Goal: Transaction & Acquisition: Book appointment/travel/reservation

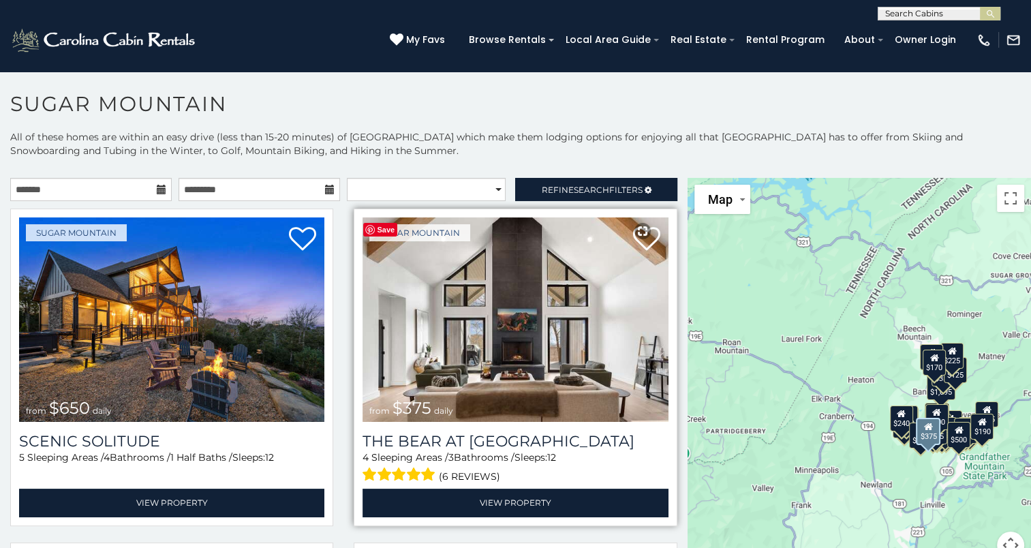
click at [531, 309] on img at bounding box center [514, 319] width 305 height 204
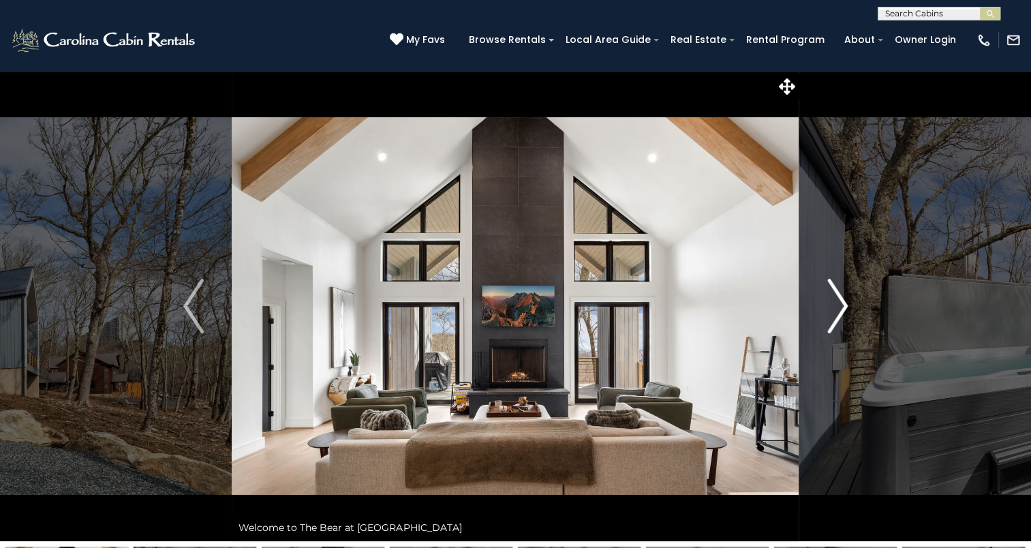
click at [836, 312] on img "Next" at bounding box center [837, 306] width 20 height 55
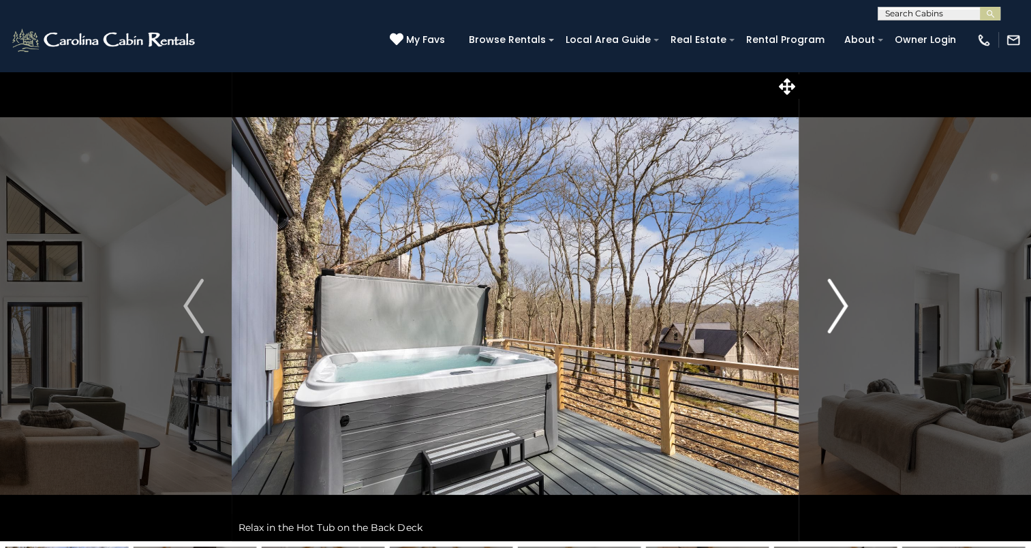
click at [836, 312] on img "Next" at bounding box center [837, 306] width 20 height 55
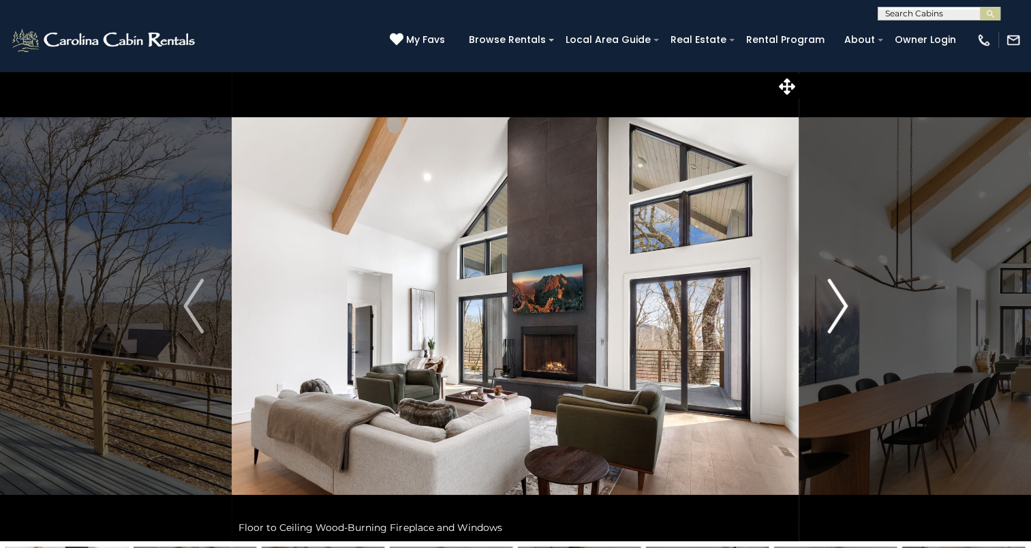
click at [836, 312] on img "Next" at bounding box center [837, 306] width 20 height 55
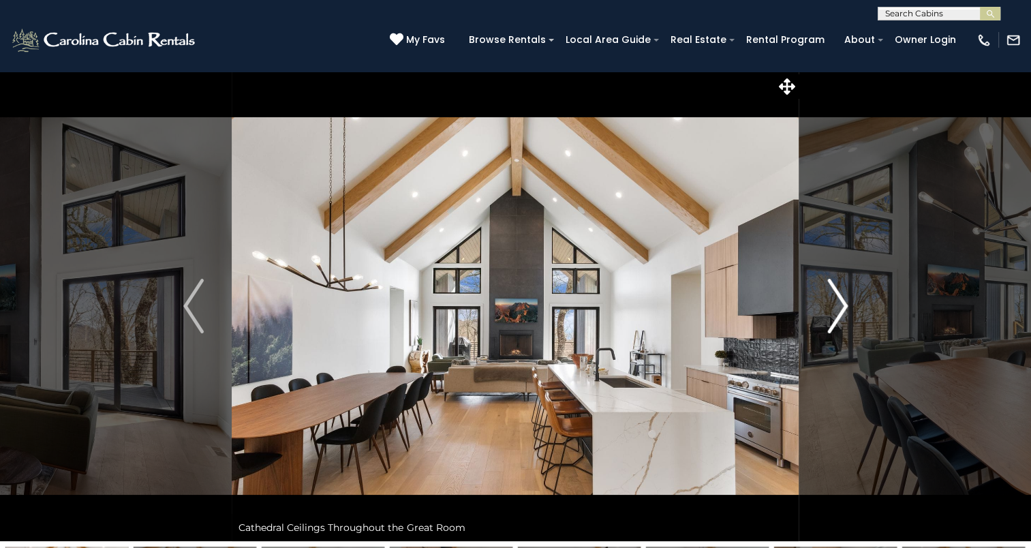
click at [836, 312] on img "Next" at bounding box center [837, 306] width 20 height 55
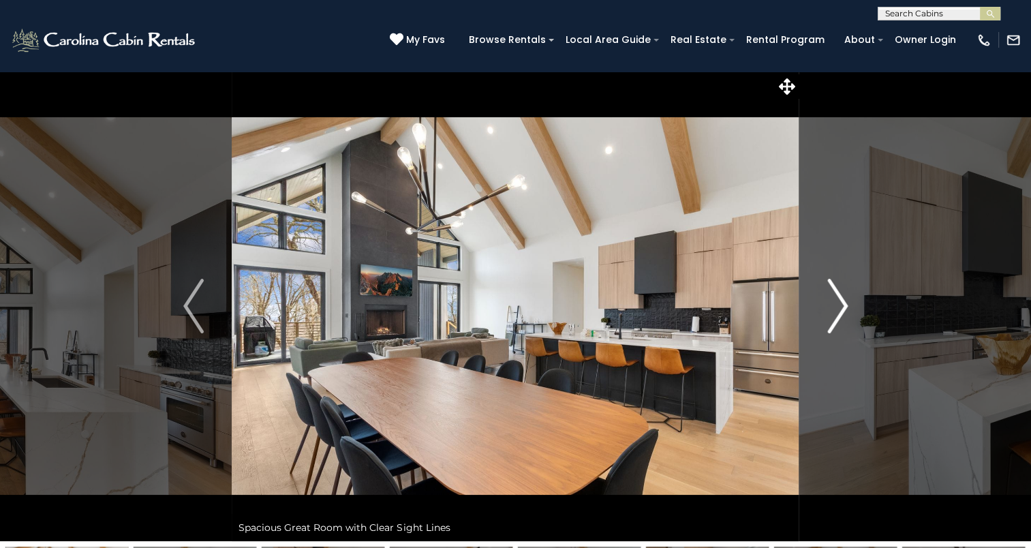
click at [836, 312] on img "Next" at bounding box center [837, 306] width 20 height 55
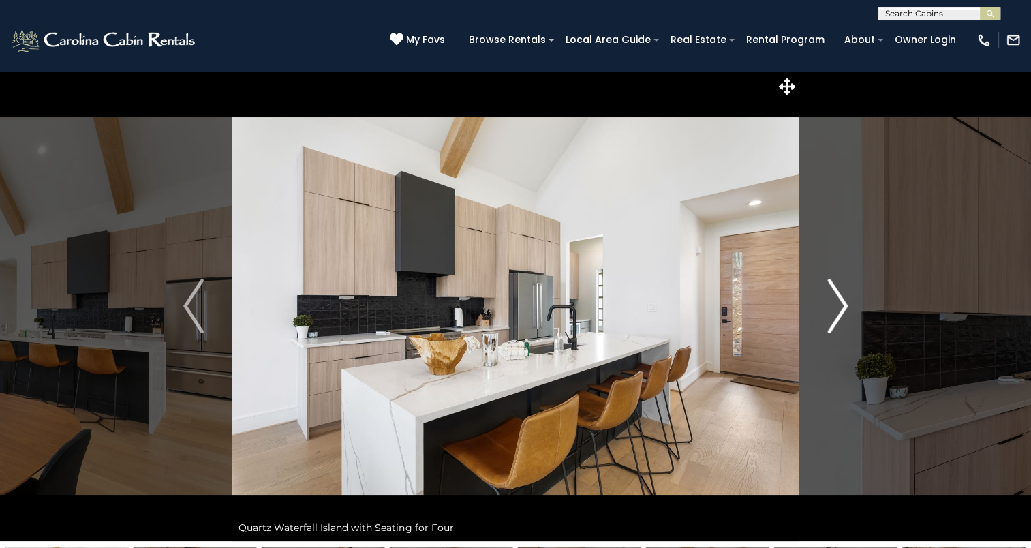
click at [836, 312] on img "Next" at bounding box center [837, 306] width 20 height 55
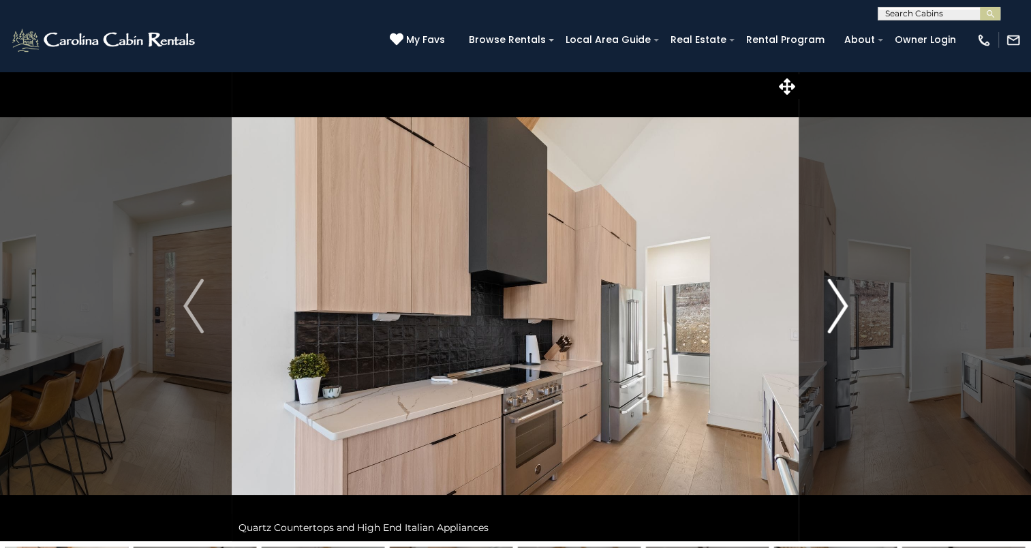
click at [836, 312] on img "Next" at bounding box center [837, 306] width 20 height 55
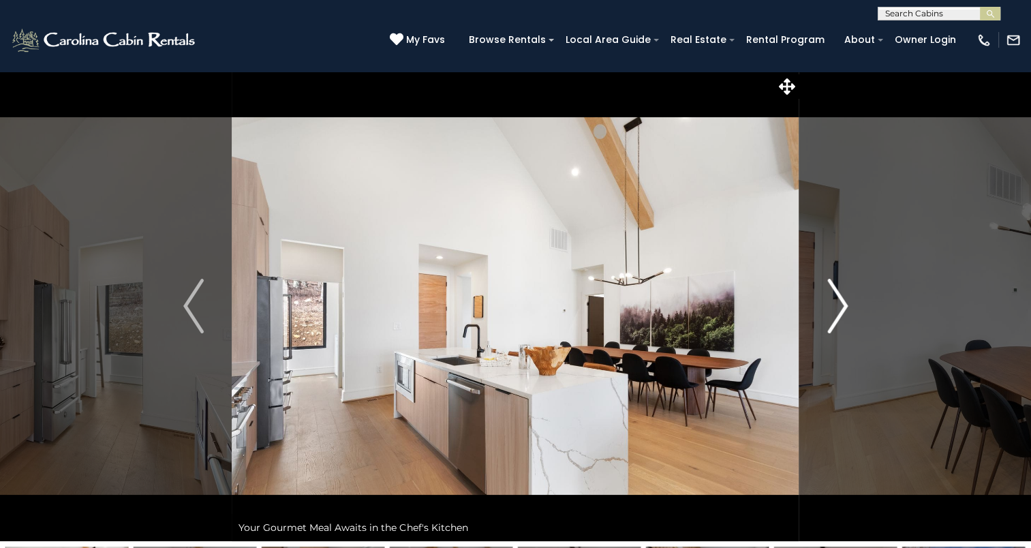
click at [836, 312] on img "Next" at bounding box center [837, 306] width 20 height 55
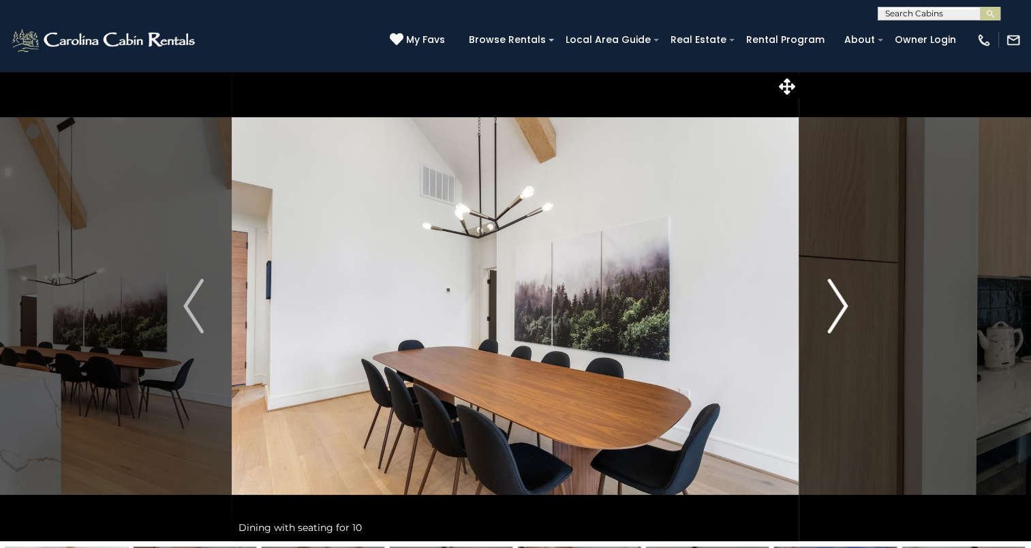
click at [836, 312] on img "Next" at bounding box center [837, 306] width 20 height 55
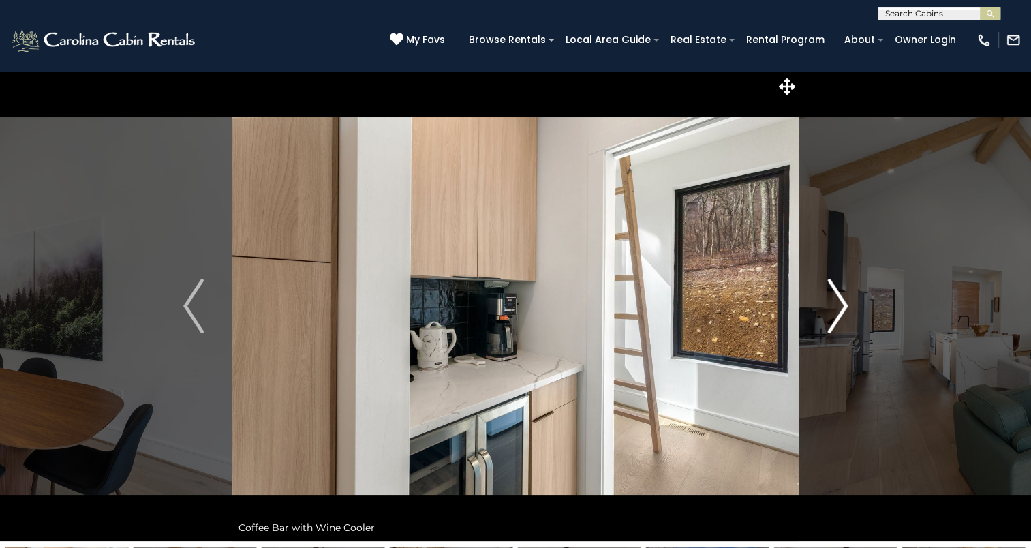
click at [836, 312] on img "Next" at bounding box center [837, 306] width 20 height 55
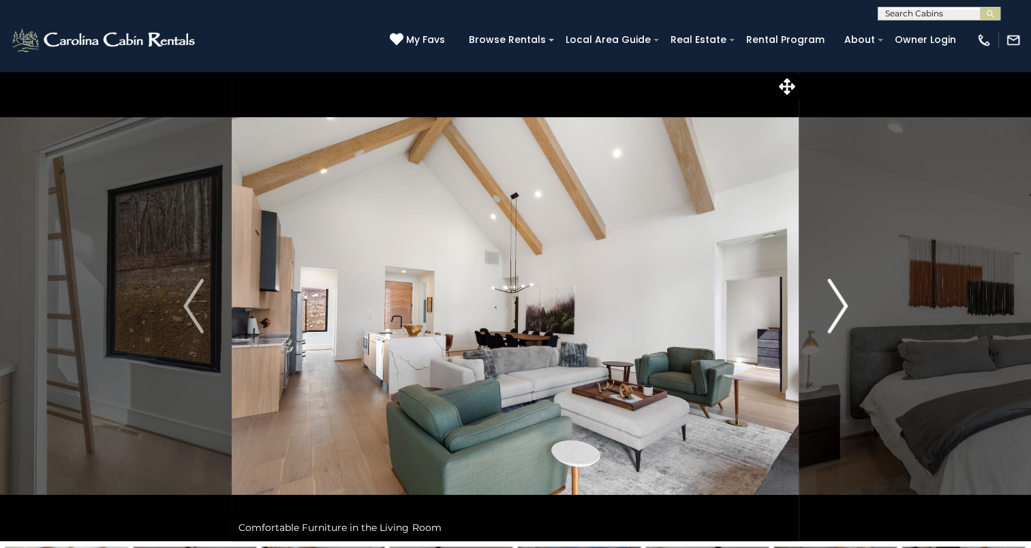
click at [836, 312] on img "Next" at bounding box center [837, 306] width 20 height 55
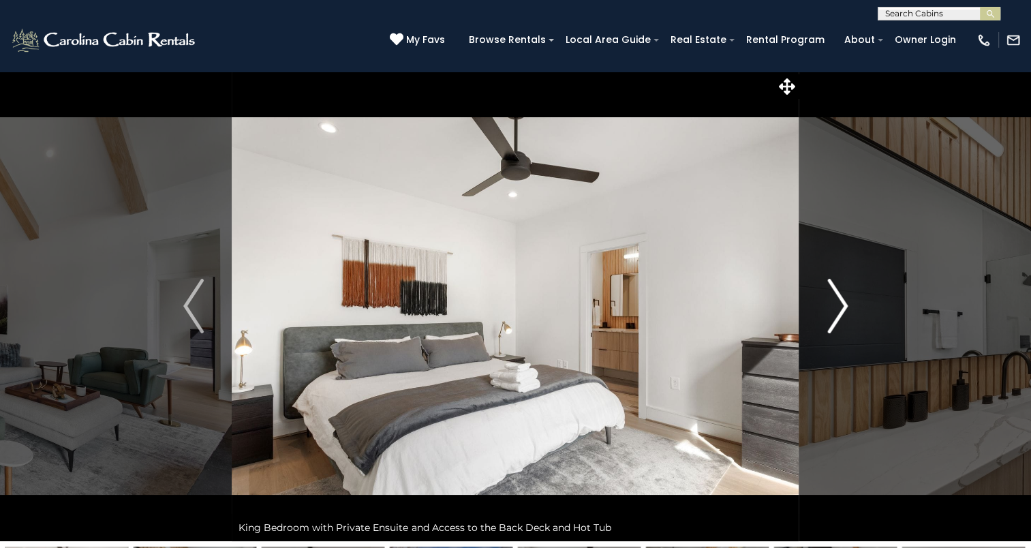
click at [836, 312] on img "Next" at bounding box center [837, 306] width 20 height 55
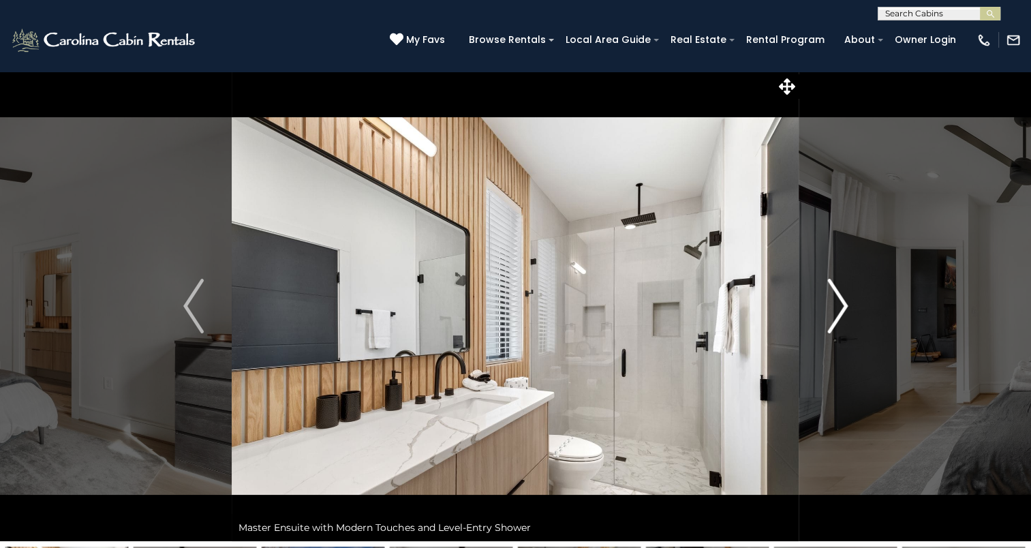
click at [836, 312] on img "Next" at bounding box center [837, 306] width 20 height 55
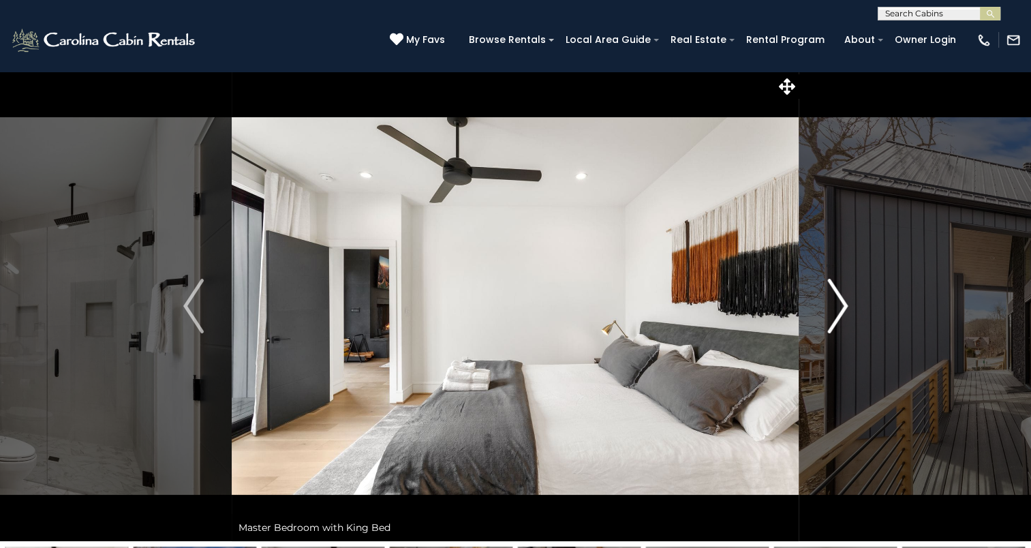
click at [836, 312] on img "Next" at bounding box center [837, 306] width 20 height 55
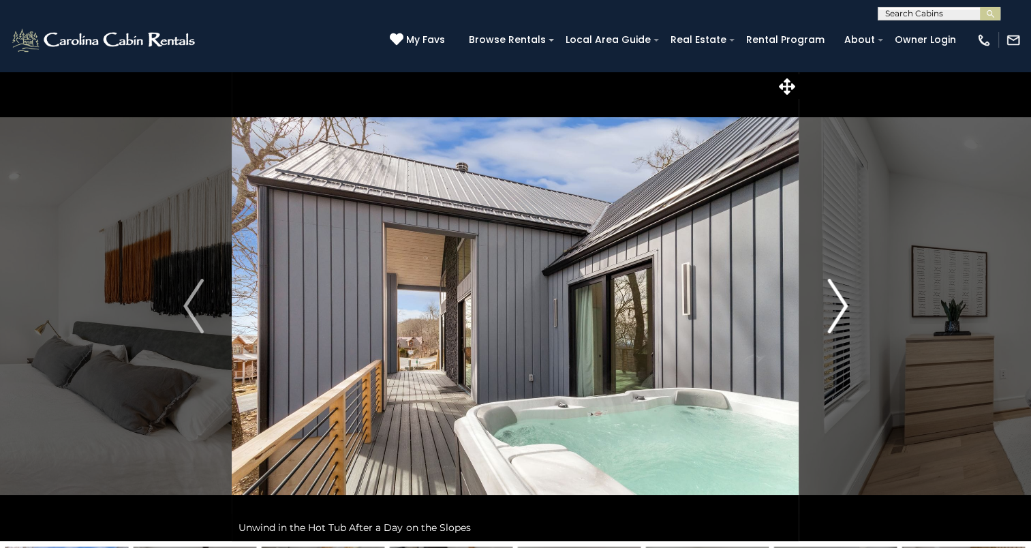
click at [836, 312] on img "Next" at bounding box center [837, 306] width 20 height 55
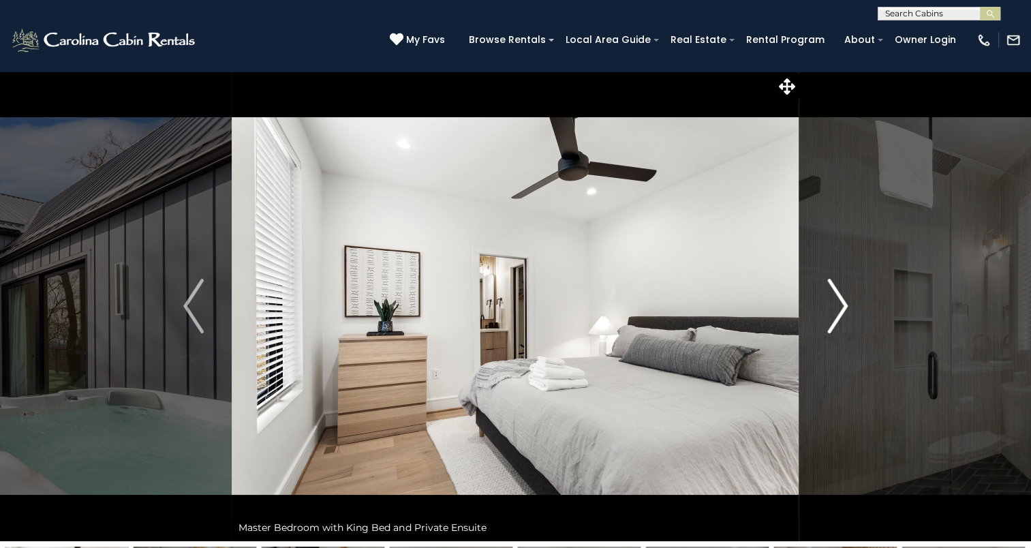
click at [836, 312] on img "Next" at bounding box center [837, 306] width 20 height 55
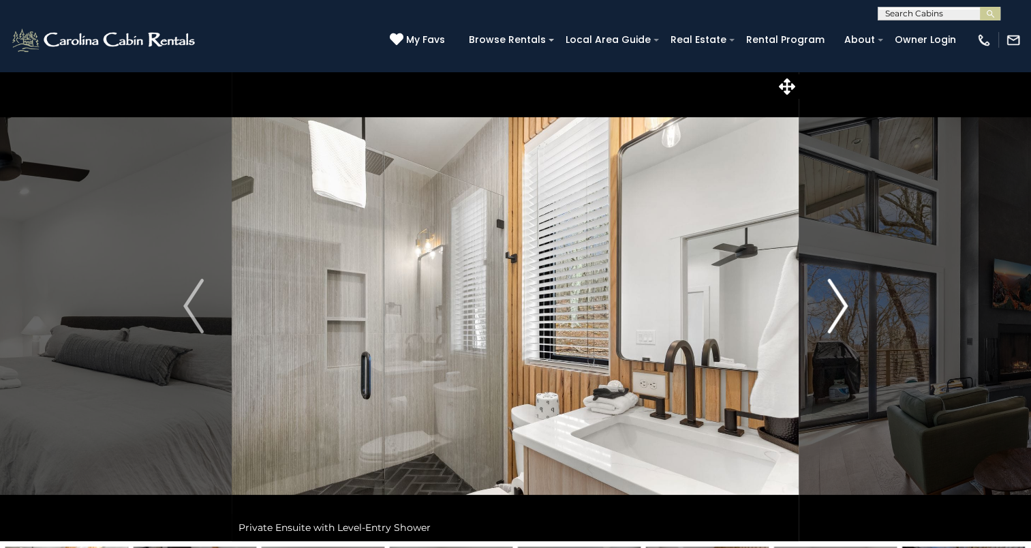
click at [836, 312] on img "Next" at bounding box center [837, 306] width 20 height 55
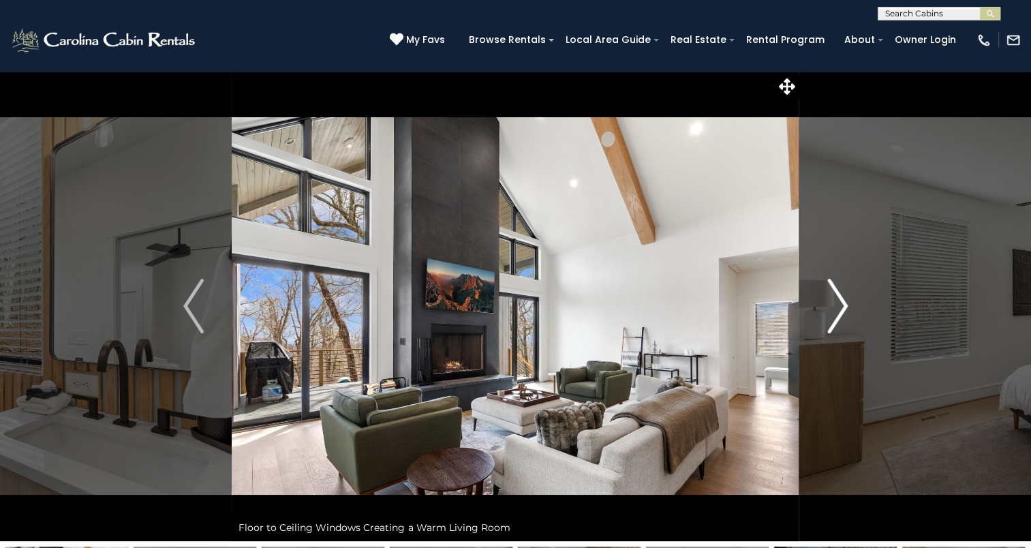
click at [836, 312] on img "Next" at bounding box center [837, 306] width 20 height 55
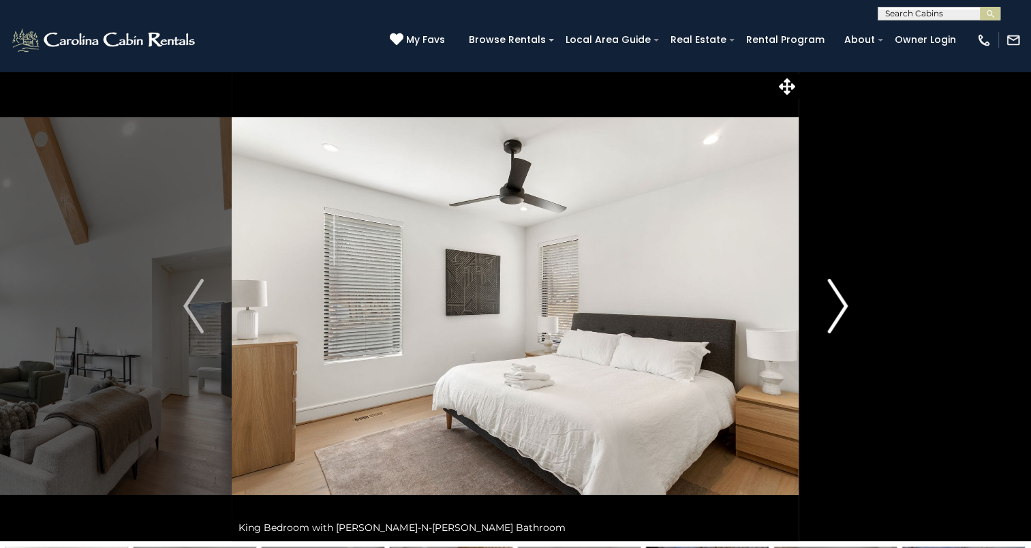
click at [836, 312] on img "Next" at bounding box center [837, 306] width 20 height 55
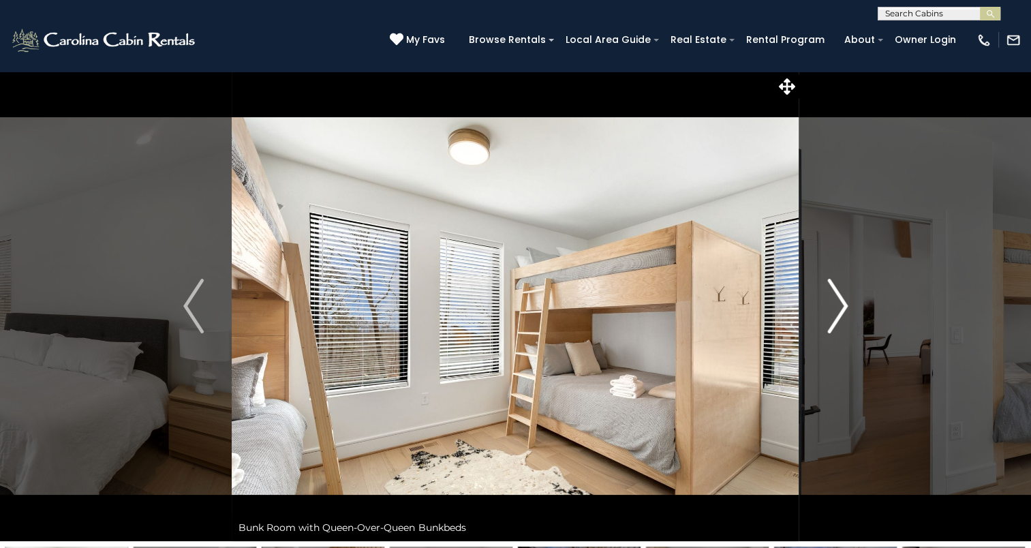
click at [836, 312] on img "Next" at bounding box center [837, 306] width 20 height 55
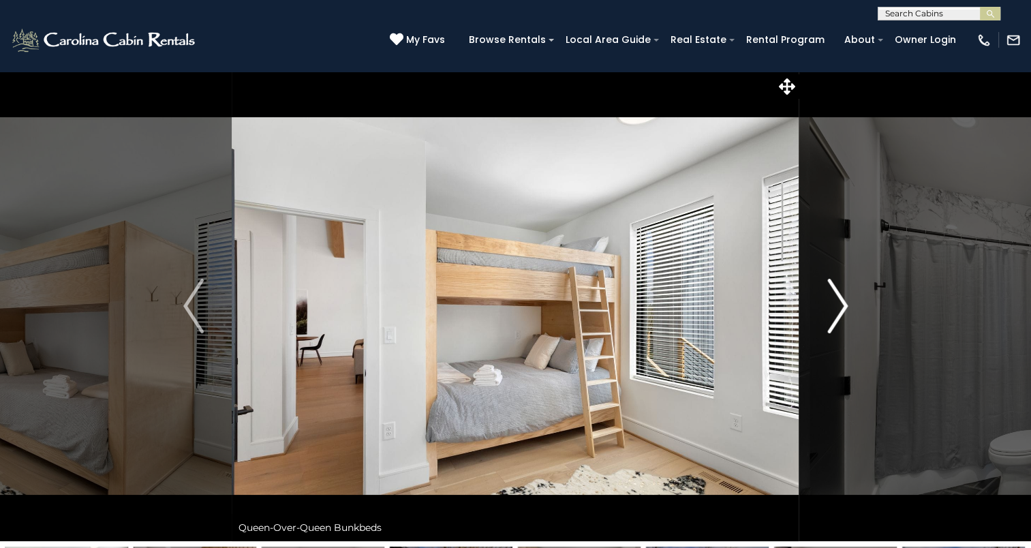
click at [836, 312] on img "Next" at bounding box center [837, 306] width 20 height 55
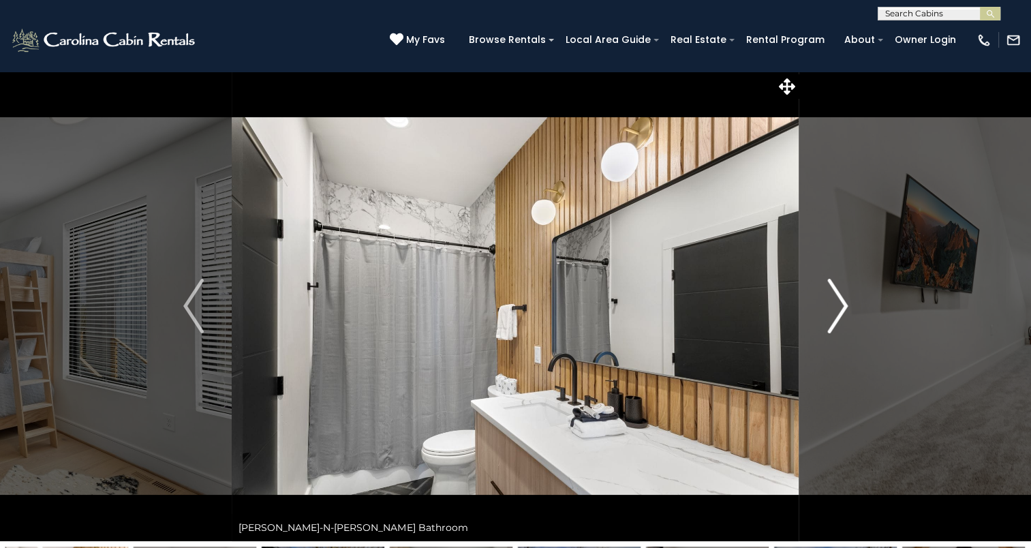
click at [836, 312] on img "Next" at bounding box center [837, 306] width 20 height 55
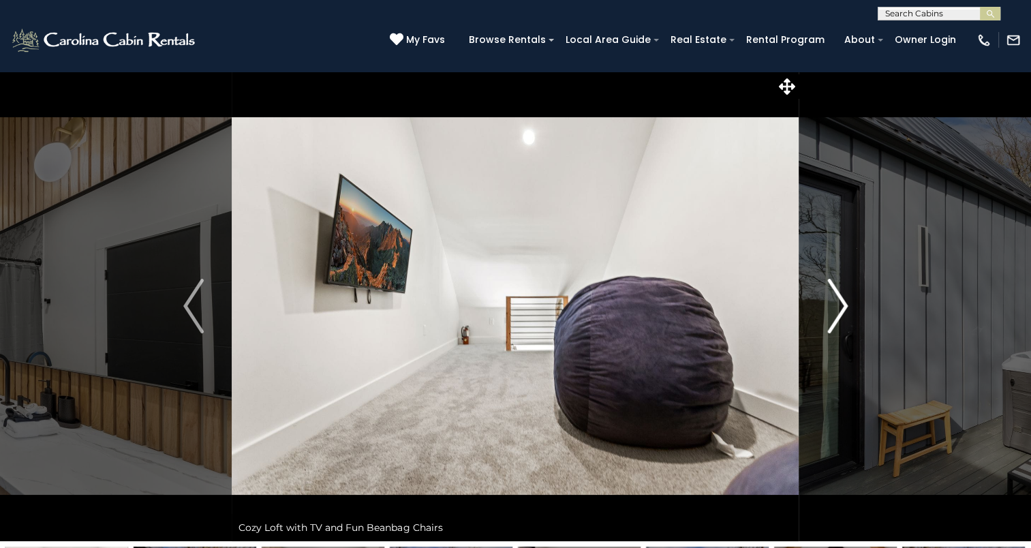
click at [836, 312] on img "Next" at bounding box center [837, 306] width 20 height 55
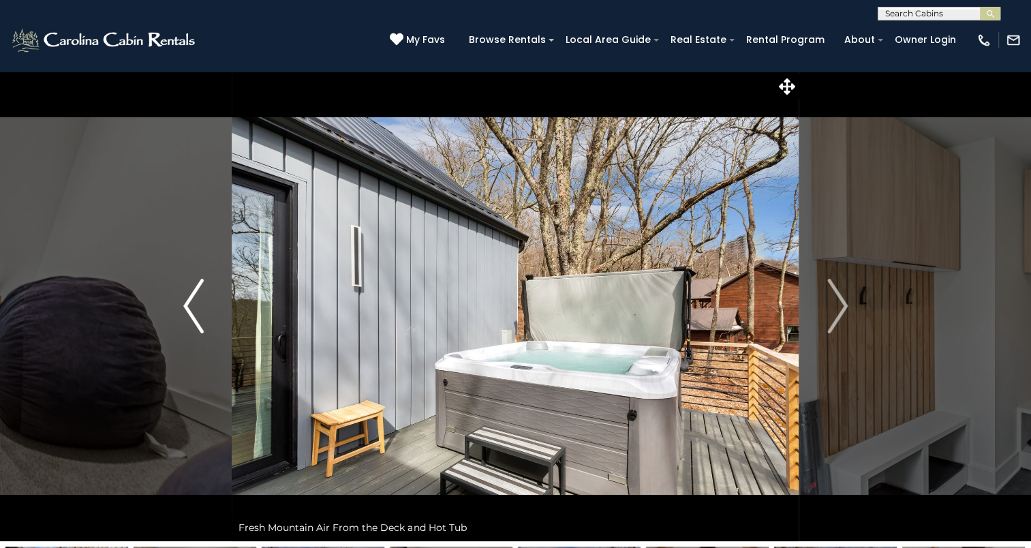
click at [193, 303] on img "Previous" at bounding box center [193, 306] width 20 height 55
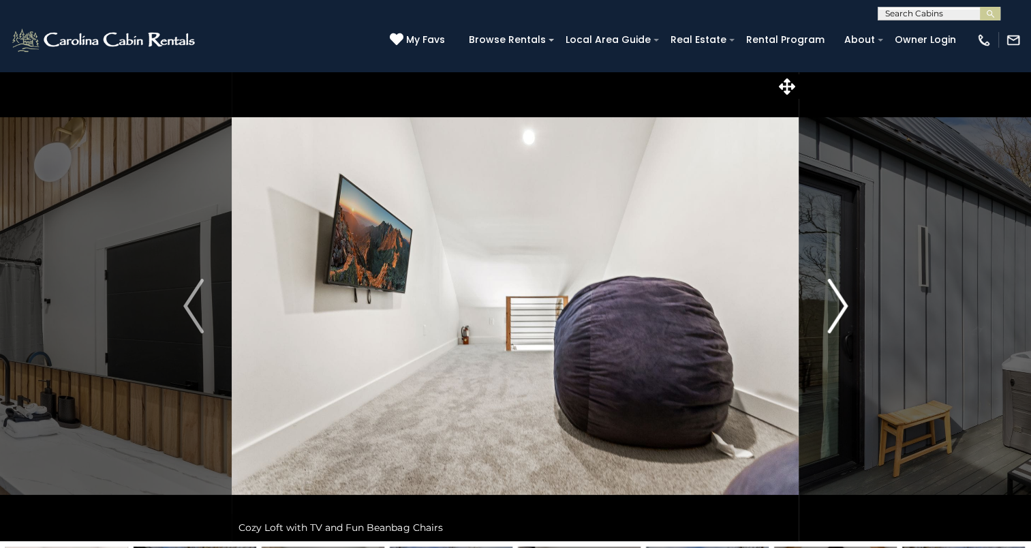
click at [839, 308] on img "Next" at bounding box center [837, 306] width 20 height 55
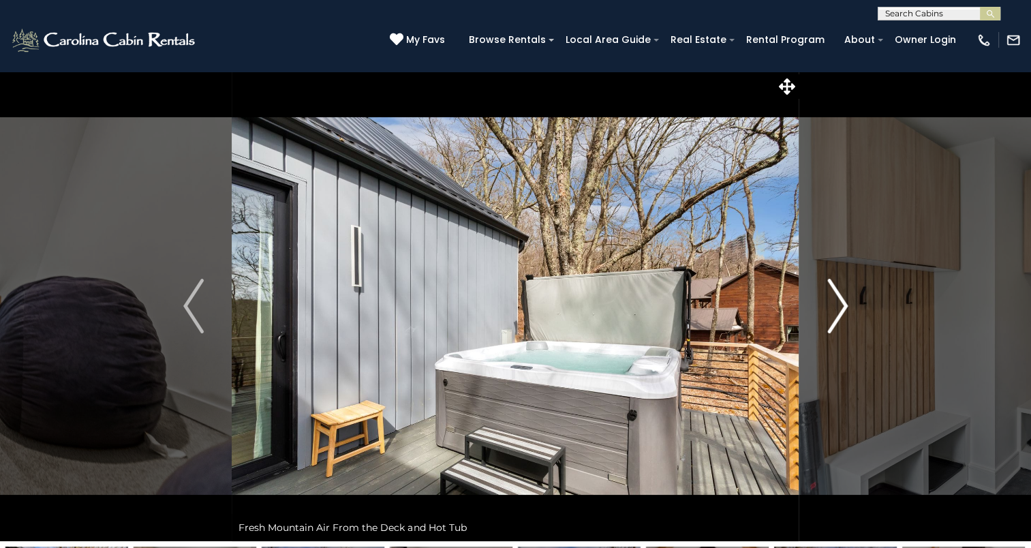
click at [837, 303] on img "Next" at bounding box center [837, 306] width 20 height 55
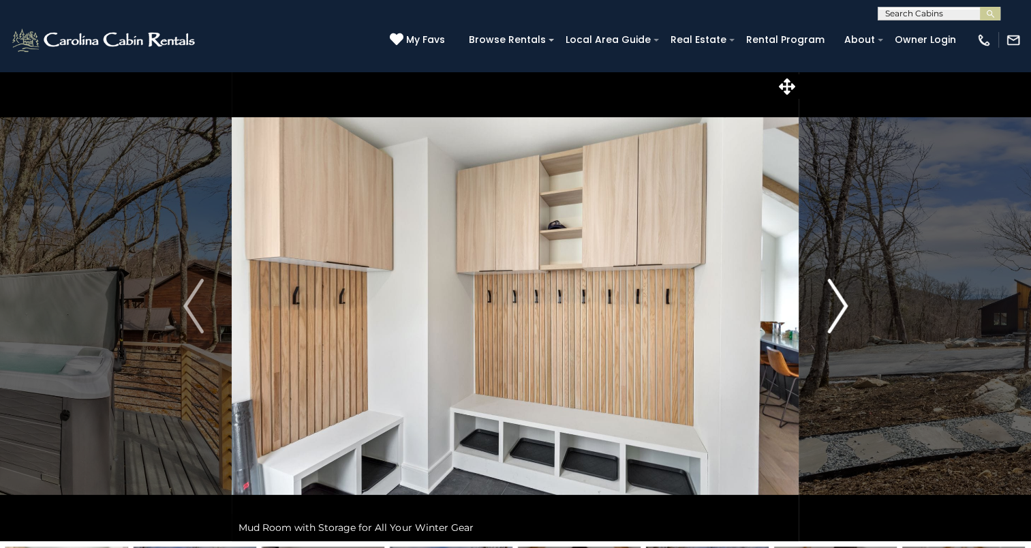
click at [837, 303] on img "Next" at bounding box center [837, 306] width 20 height 55
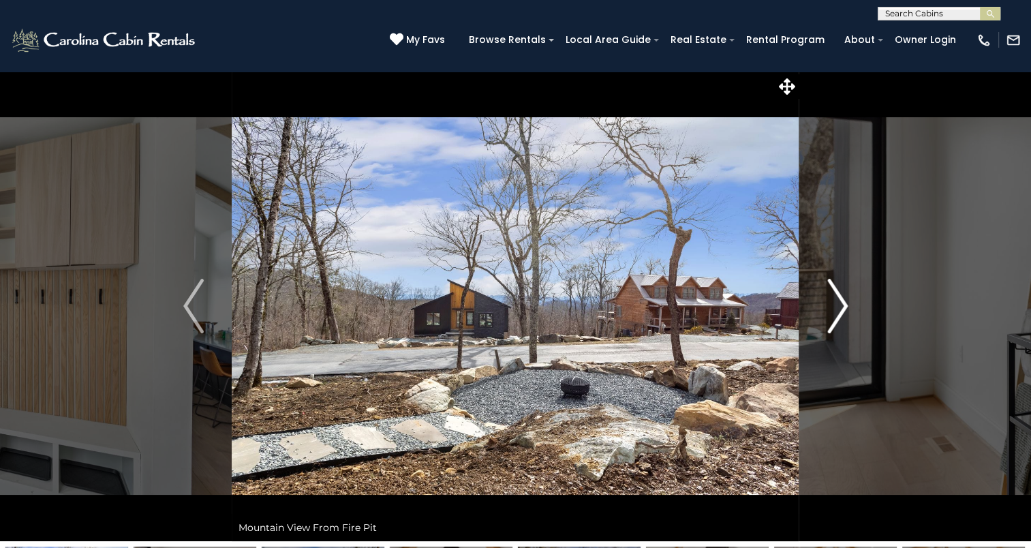
click at [837, 303] on img "Next" at bounding box center [837, 306] width 20 height 55
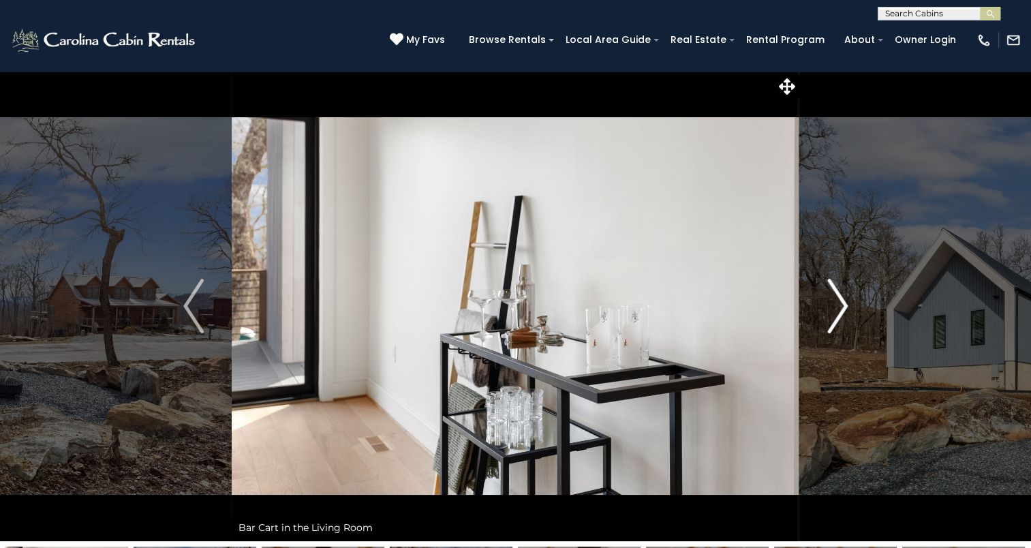
click at [837, 303] on img "Next" at bounding box center [837, 306] width 20 height 55
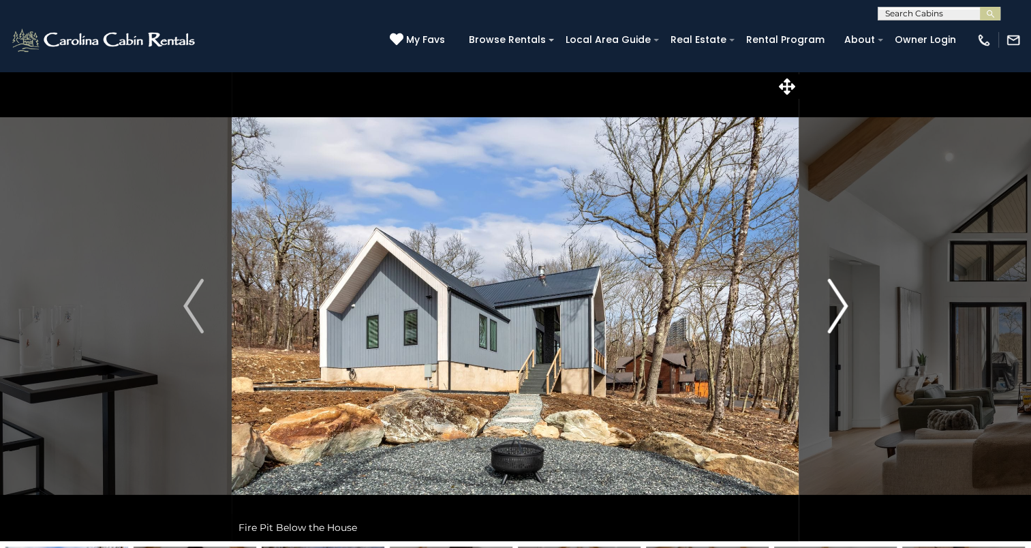
click at [842, 300] on img "Next" at bounding box center [837, 306] width 20 height 55
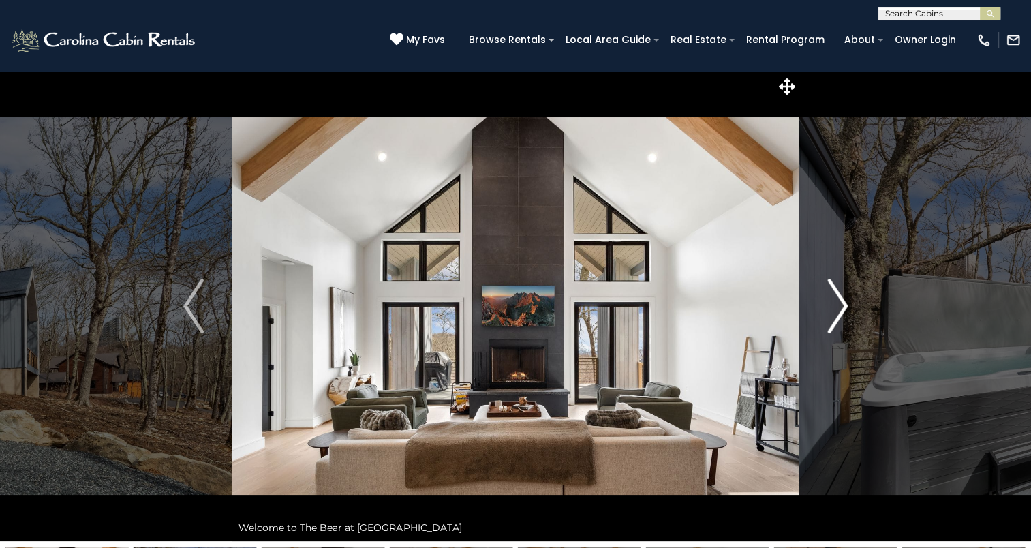
click at [842, 300] on img "Next" at bounding box center [837, 306] width 20 height 55
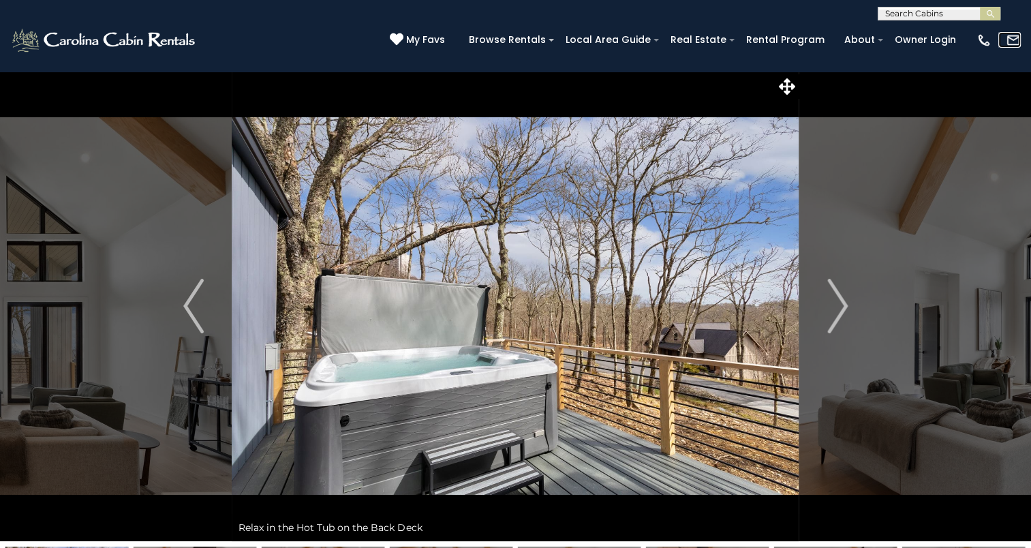
click at [1010, 39] on img at bounding box center [1013, 40] width 15 height 15
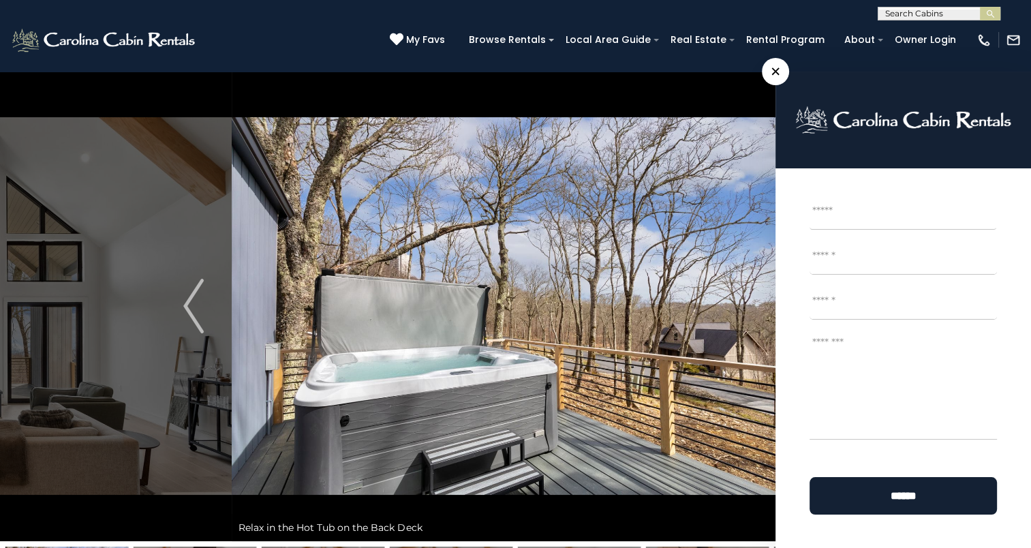
click at [775, 72] on span "×" at bounding box center [775, 71] width 27 height 27
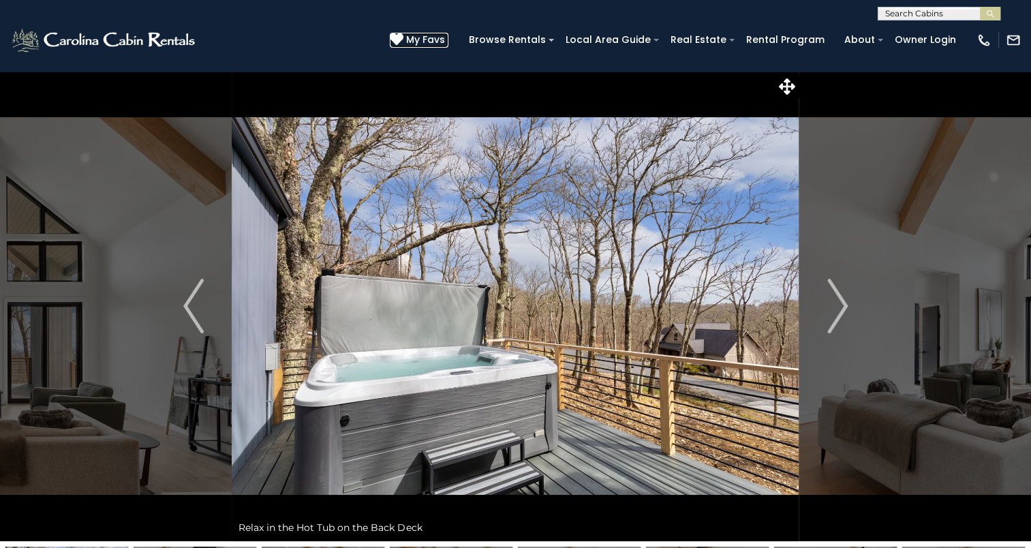
click at [403, 38] on icon at bounding box center [397, 40] width 14 height 14
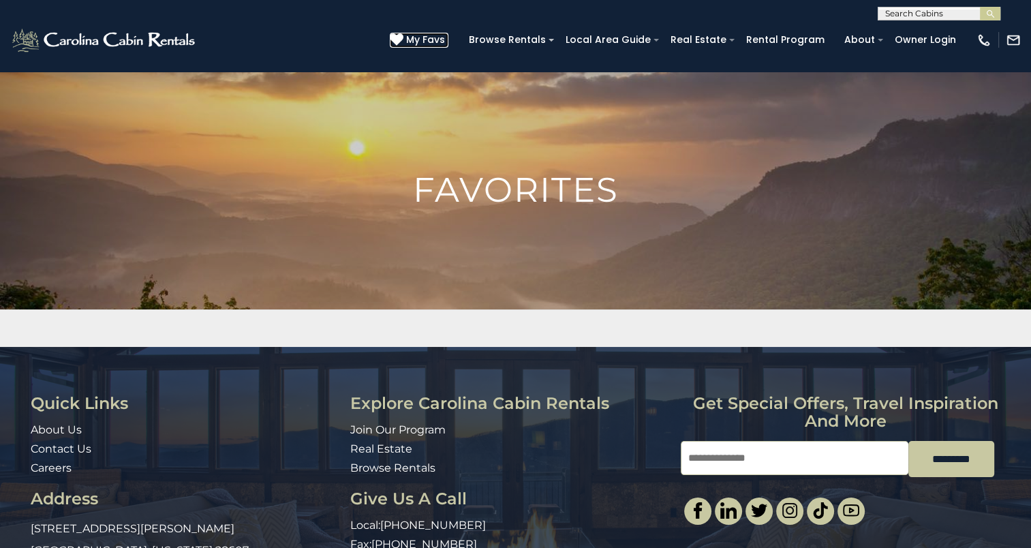
click at [403, 38] on icon at bounding box center [397, 40] width 14 height 14
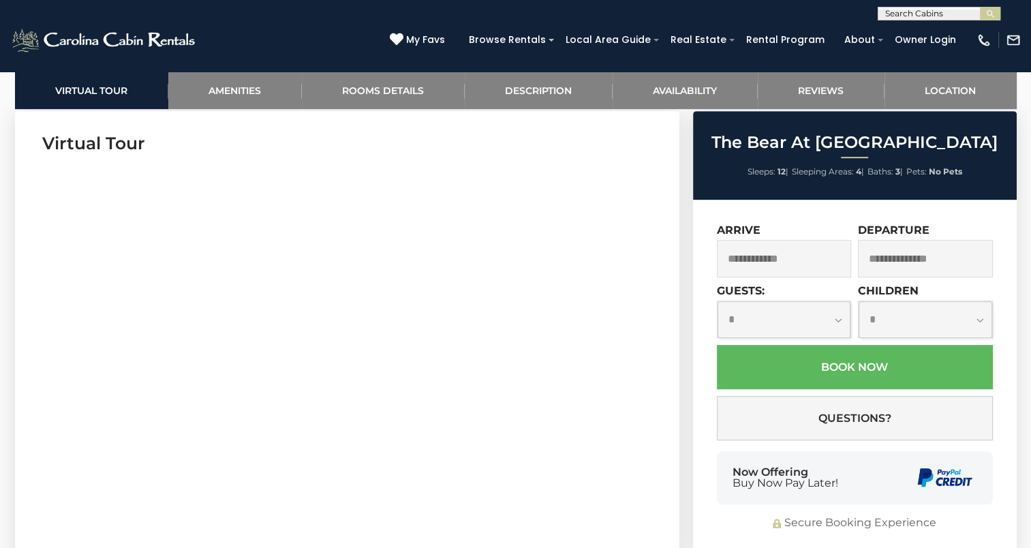
scroll to position [667, 0]
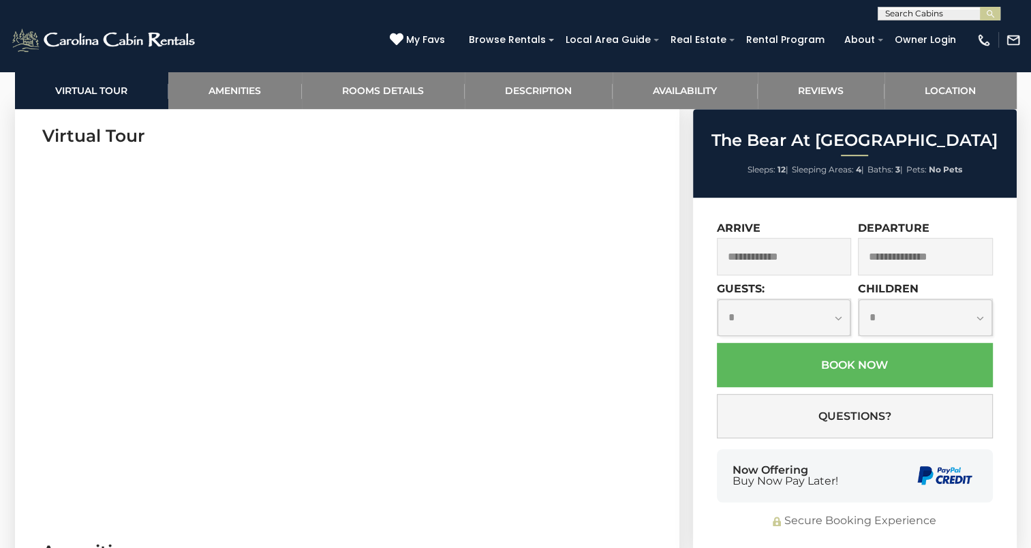
click at [756, 253] on input "text" at bounding box center [784, 256] width 135 height 37
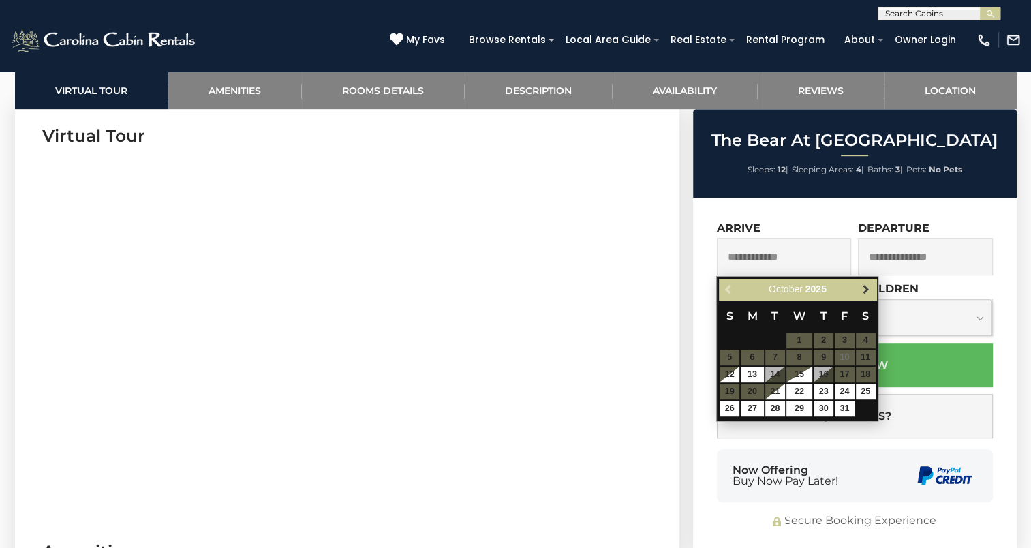
click at [864, 291] on span "Next" at bounding box center [865, 289] width 11 height 11
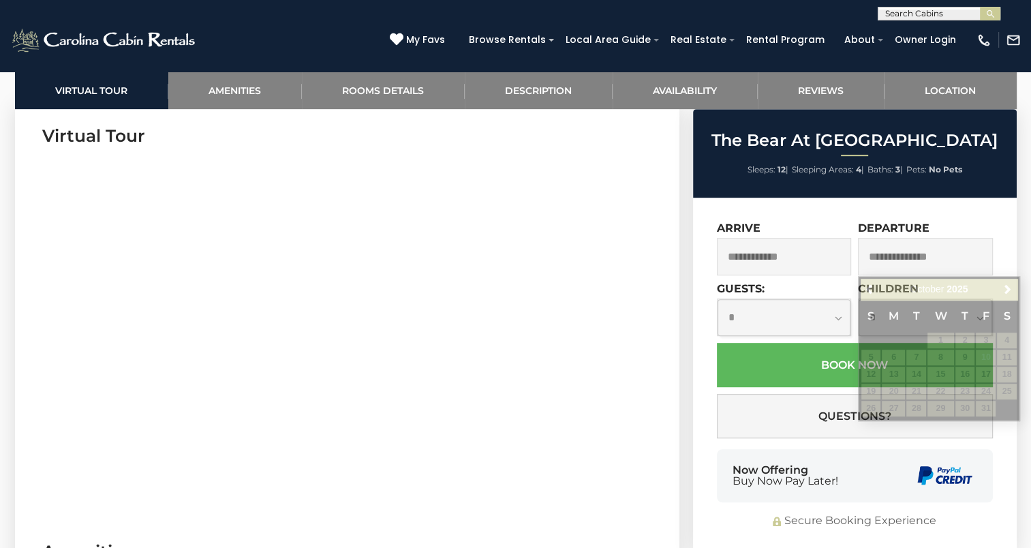
click at [655, 334] on section "Virtual Tour" at bounding box center [347, 312] width 664 height 416
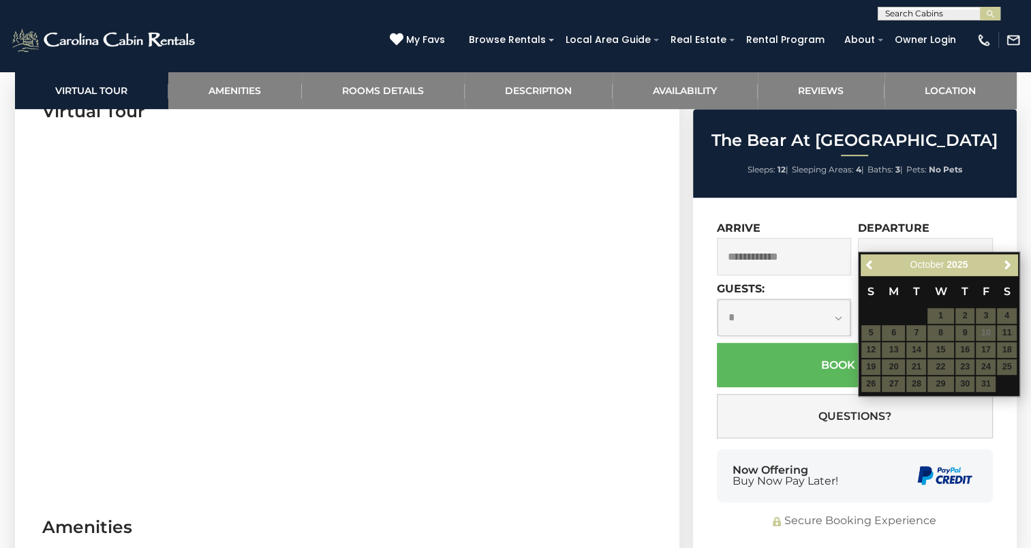
scroll to position [661, 0]
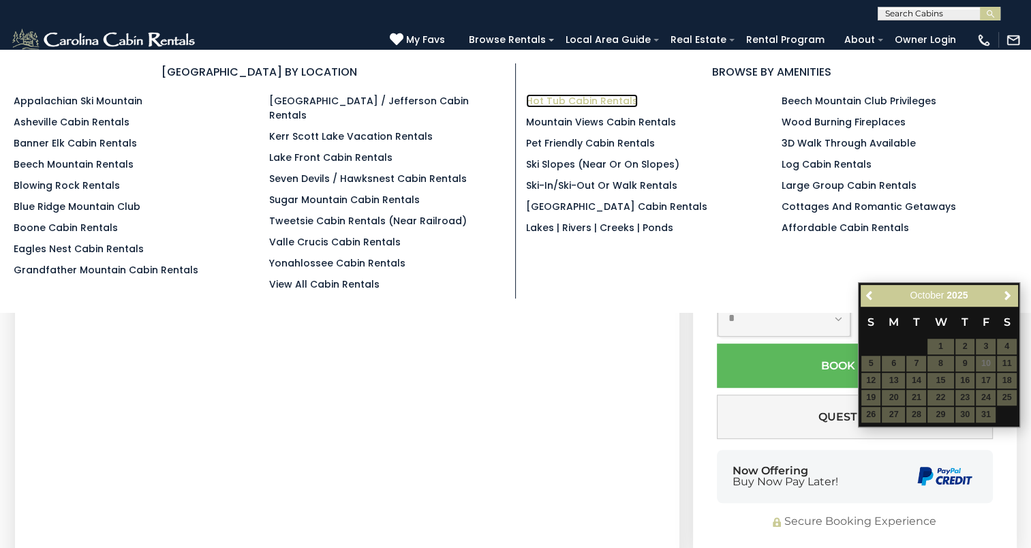
click at [588, 100] on link "Hot Tub Cabin Rentals" at bounding box center [582, 101] width 112 height 14
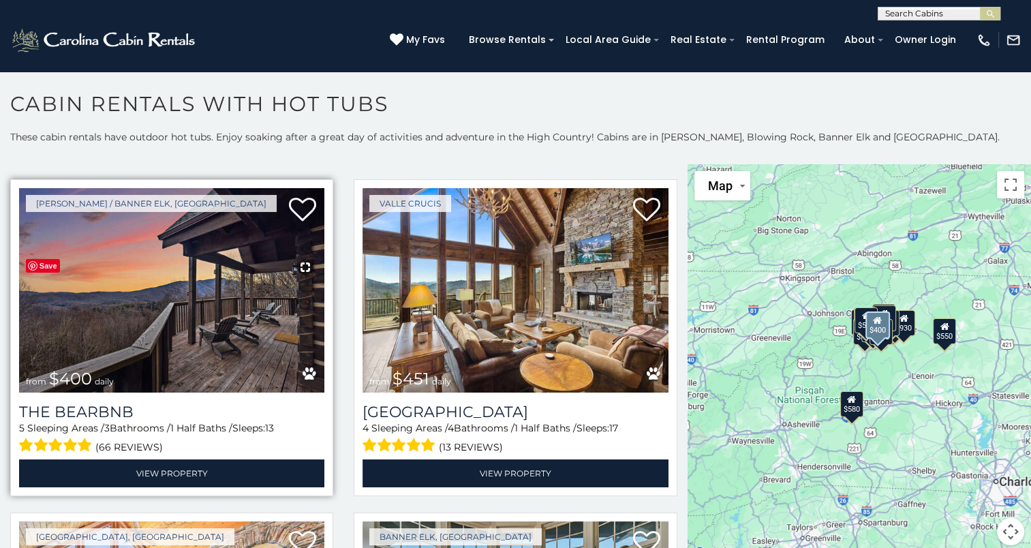
scroll to position [1016, 0]
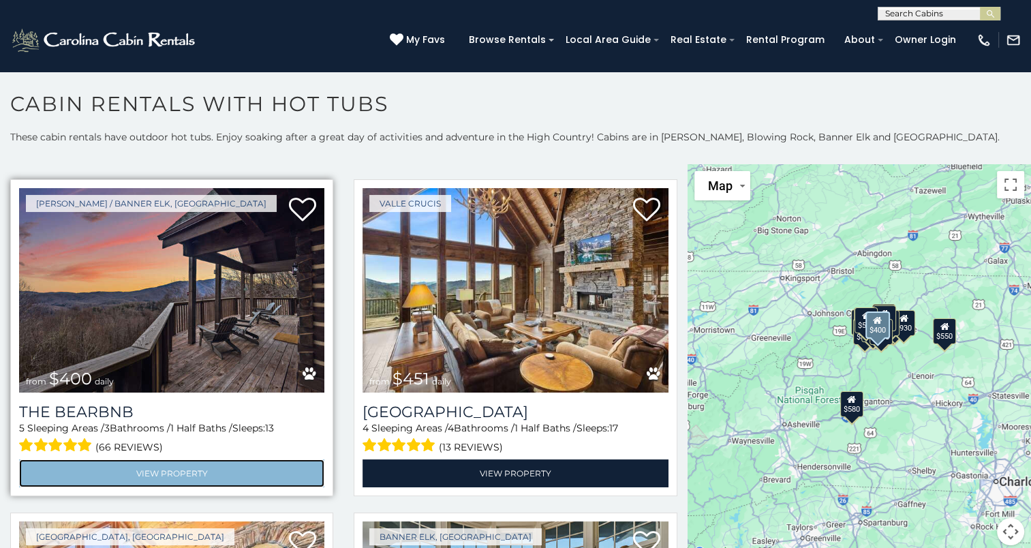
click at [172, 460] on link "View Property" at bounding box center [171, 473] width 305 height 28
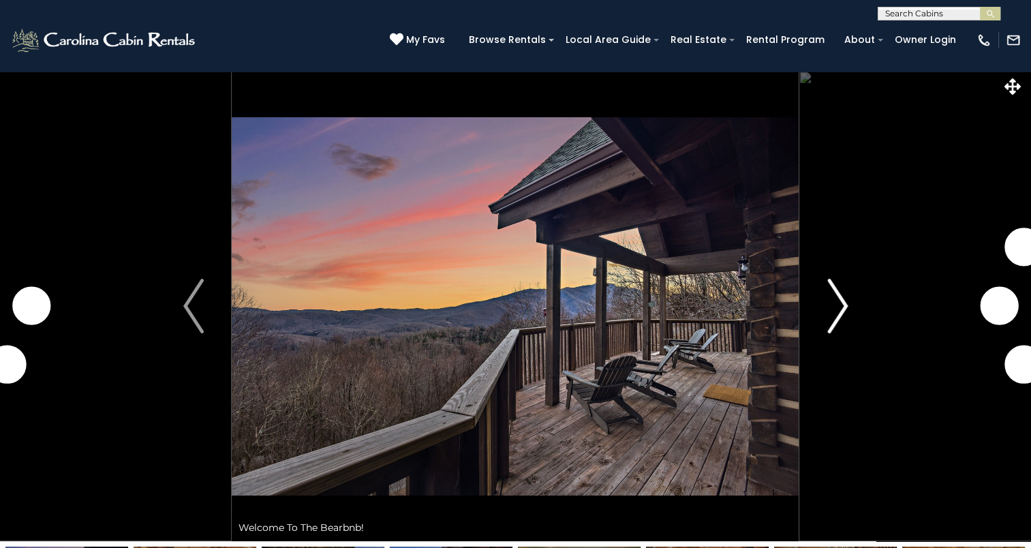
click at [838, 302] on img "Next" at bounding box center [837, 306] width 20 height 55
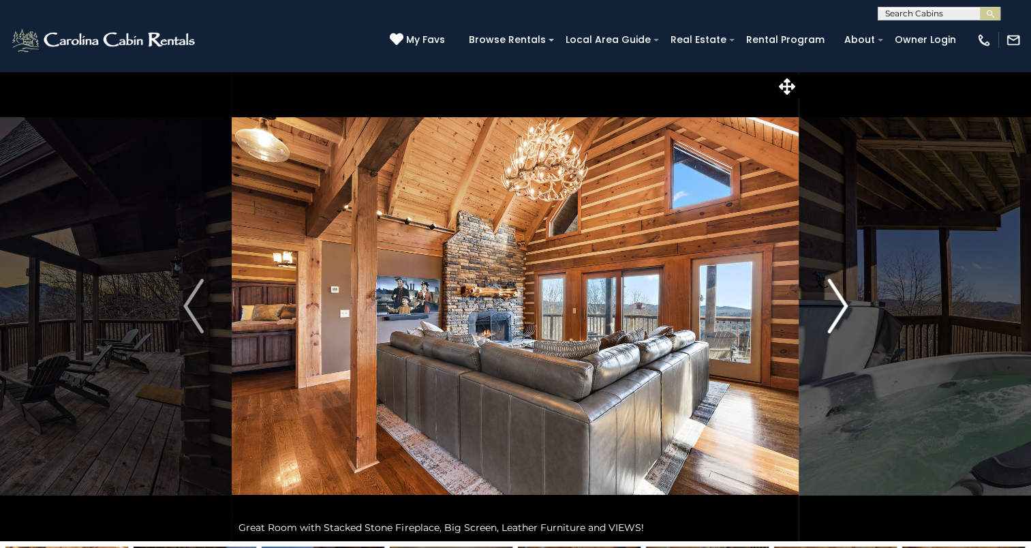
click at [838, 302] on img "Next" at bounding box center [837, 306] width 20 height 55
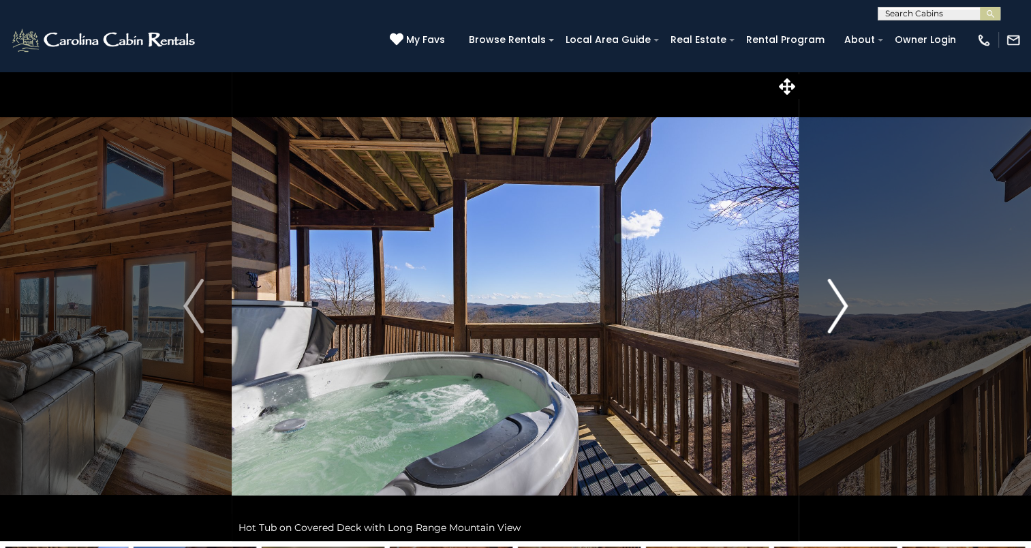
click at [838, 302] on img "Next" at bounding box center [837, 306] width 20 height 55
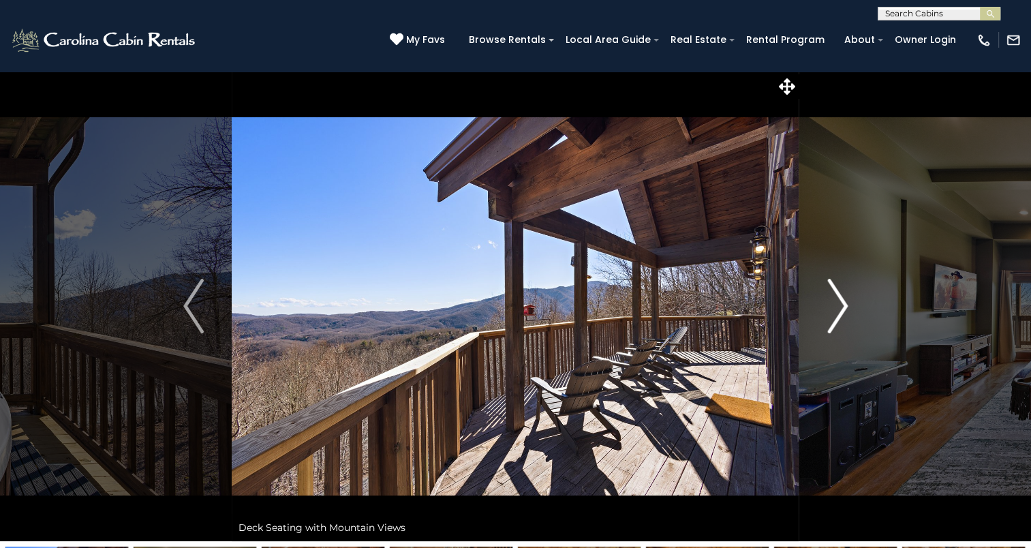
click at [838, 302] on img "Next" at bounding box center [837, 306] width 20 height 55
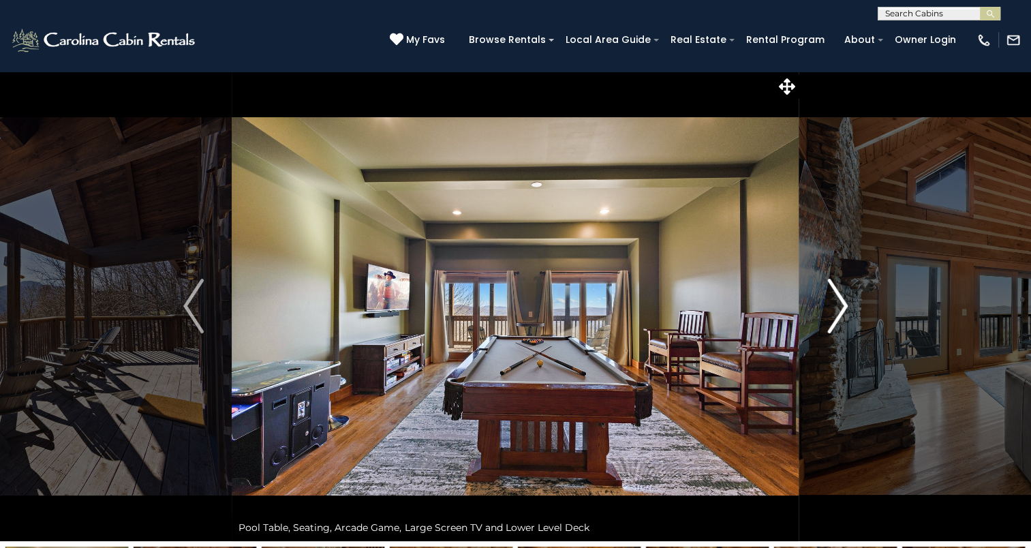
click at [838, 302] on img "Next" at bounding box center [837, 306] width 20 height 55
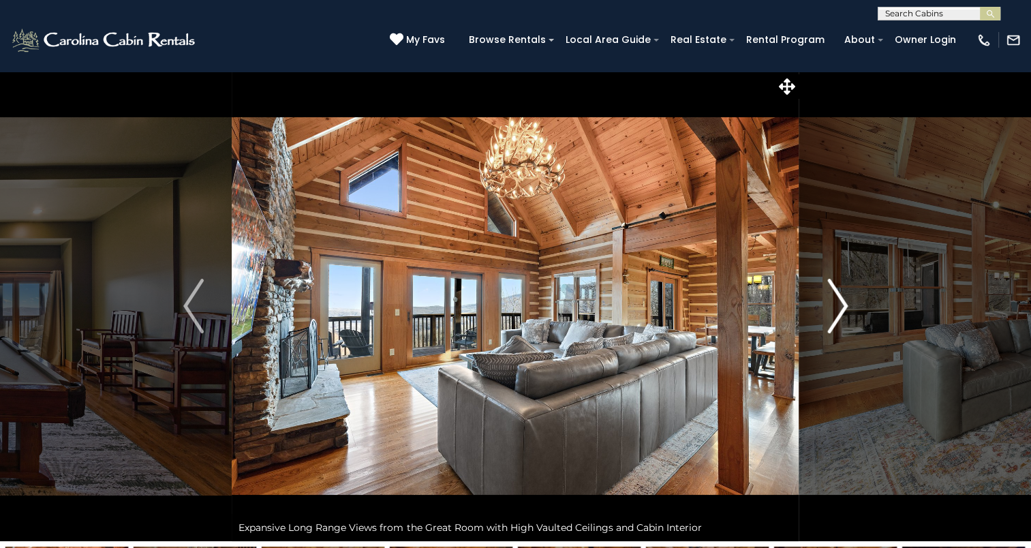
click at [838, 302] on img "Next" at bounding box center [837, 306] width 20 height 55
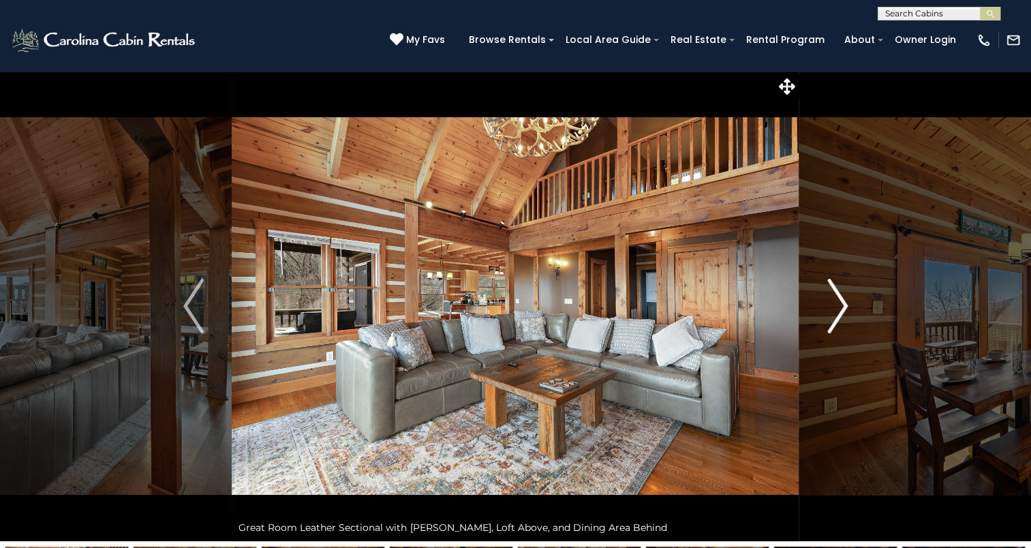
click at [838, 302] on img "Next" at bounding box center [837, 306] width 20 height 55
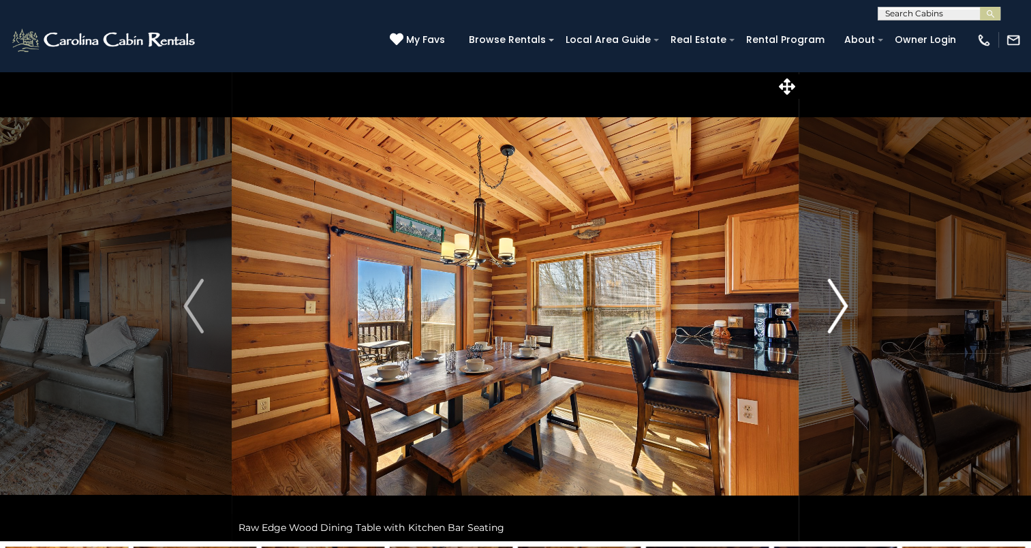
click at [838, 302] on img "Next" at bounding box center [837, 306] width 20 height 55
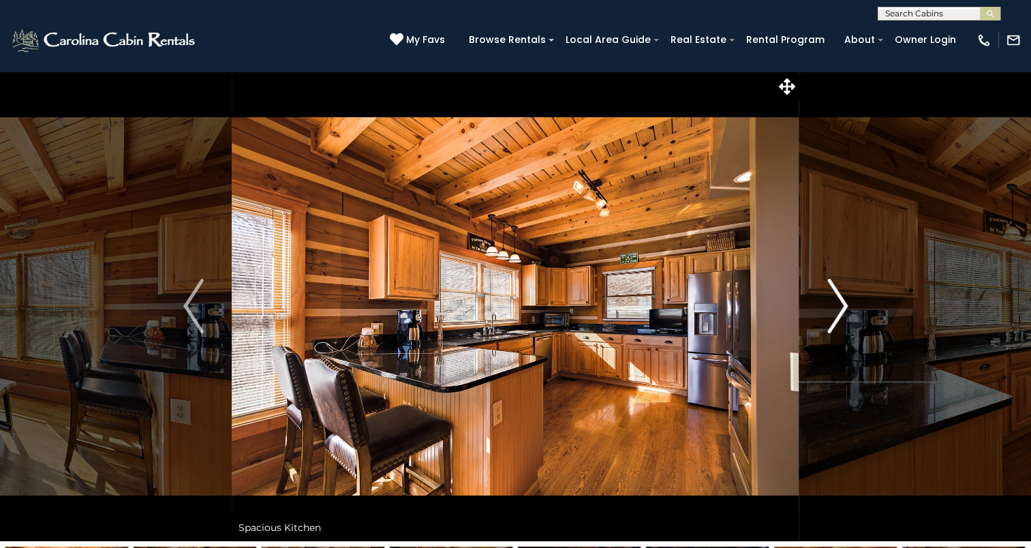
click at [842, 292] on img "Next" at bounding box center [837, 306] width 20 height 55
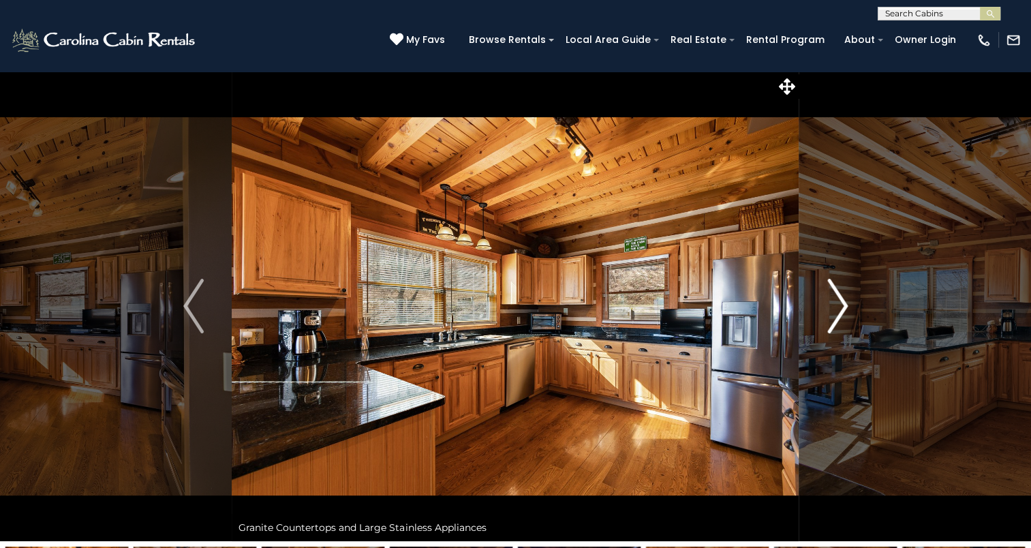
click at [845, 288] on img "Next" at bounding box center [837, 306] width 20 height 55
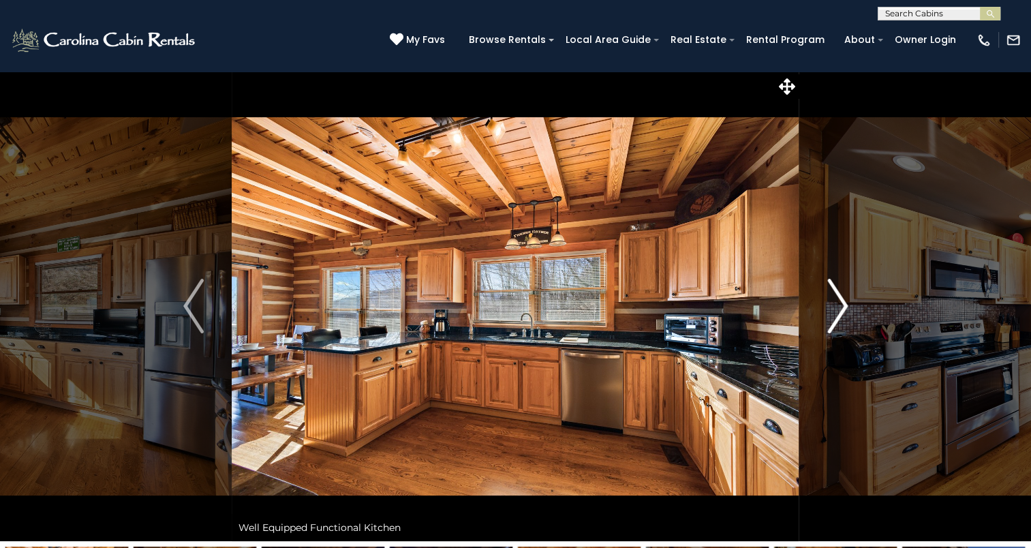
click at [848, 283] on button "Next" at bounding box center [837, 306] width 76 height 470
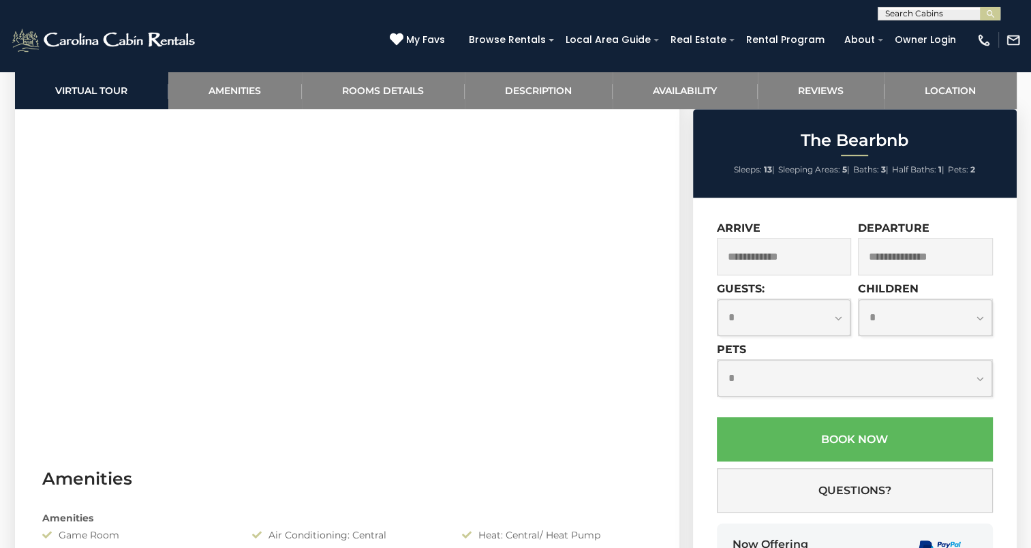
scroll to position [741, 0]
click at [803, 262] on input "text" at bounding box center [784, 256] width 135 height 37
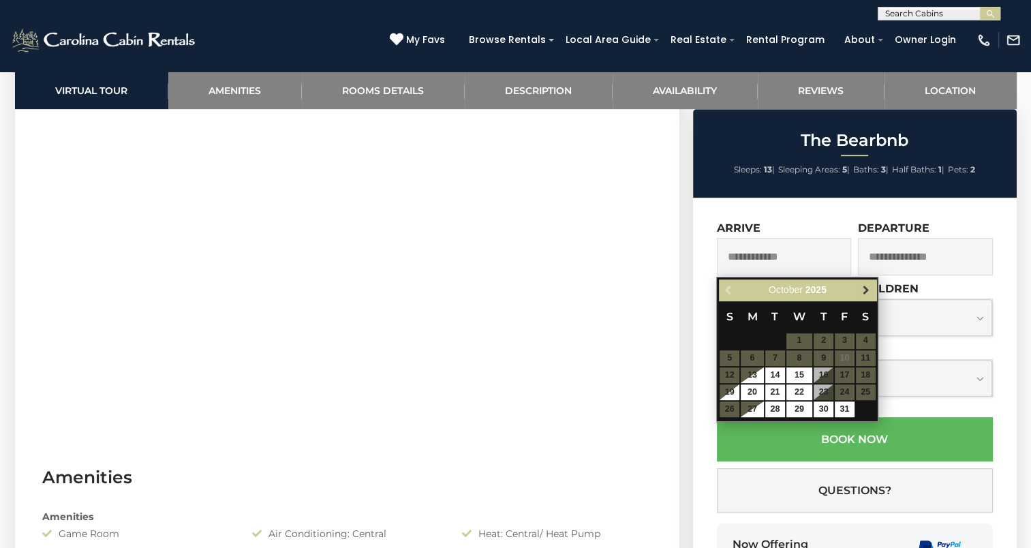
click at [864, 289] on span "Next" at bounding box center [865, 289] width 11 height 11
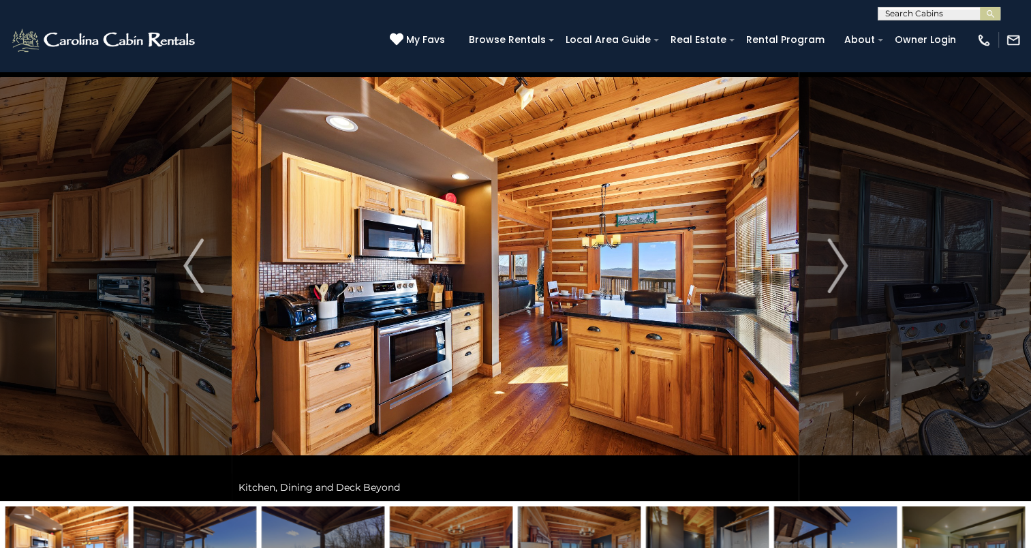
scroll to position [0, 0]
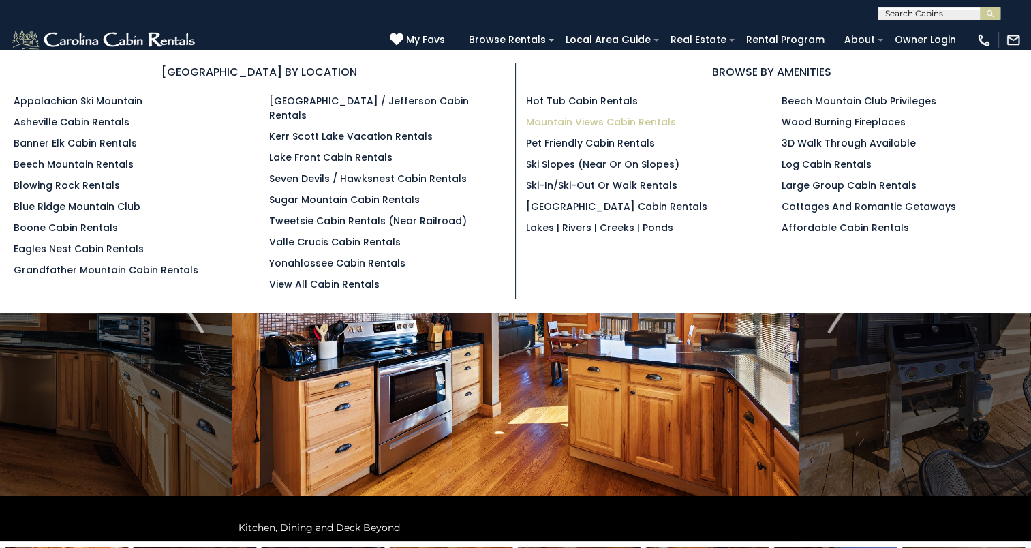
click at [597, 120] on link "Mountain Views Cabin Rentals" at bounding box center [601, 122] width 150 height 14
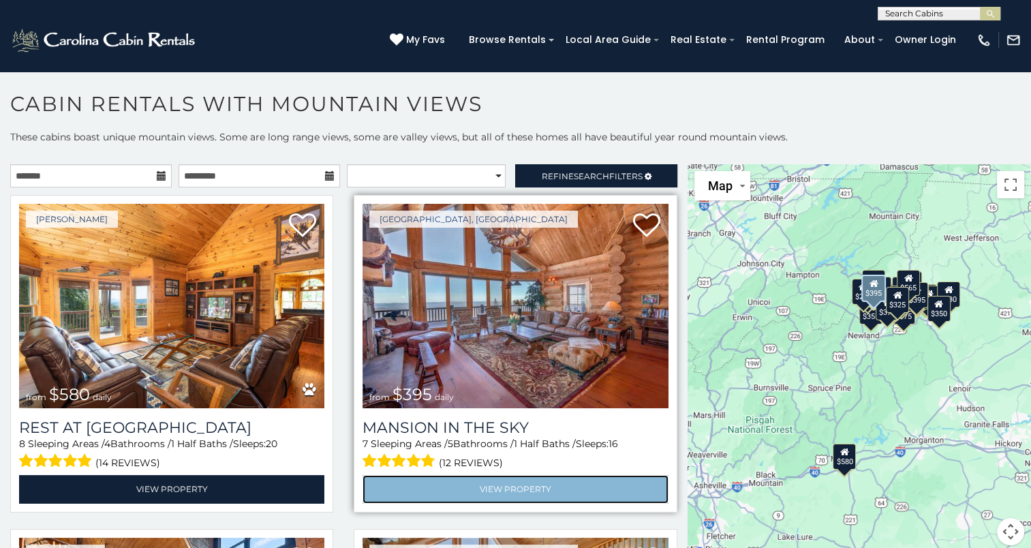
click at [522, 475] on link "View Property" at bounding box center [514, 489] width 305 height 28
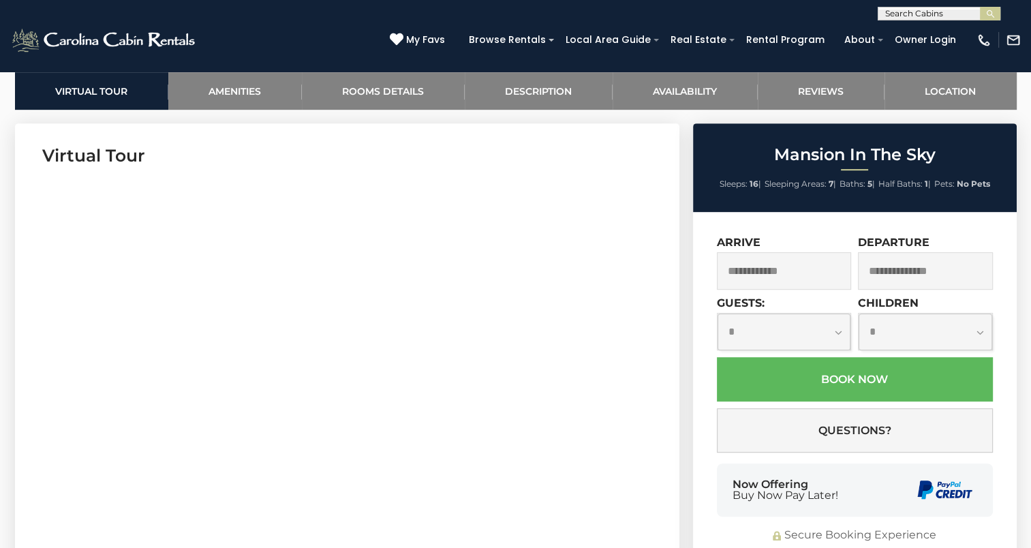
scroll to position [648, 0]
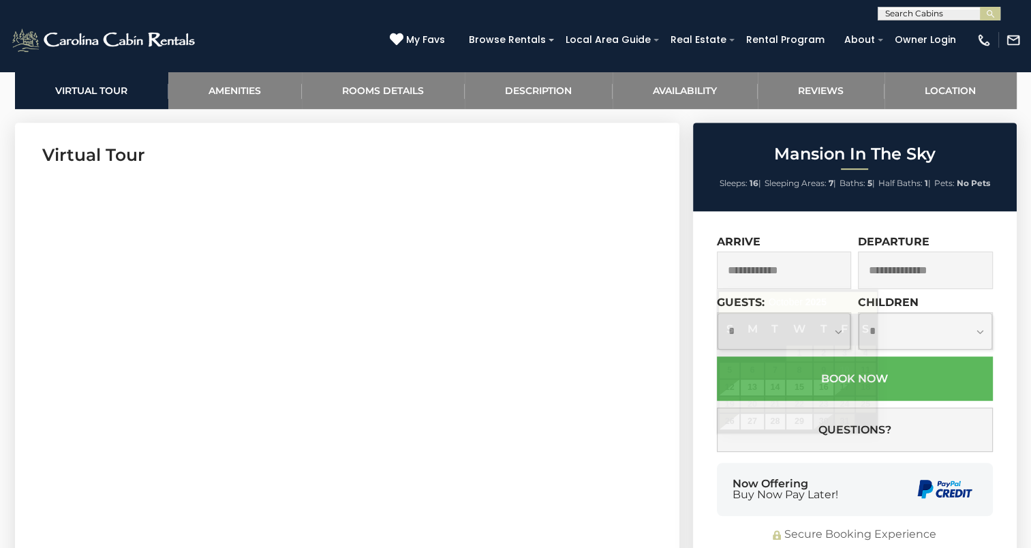
click at [771, 268] on input "text" at bounding box center [784, 269] width 135 height 37
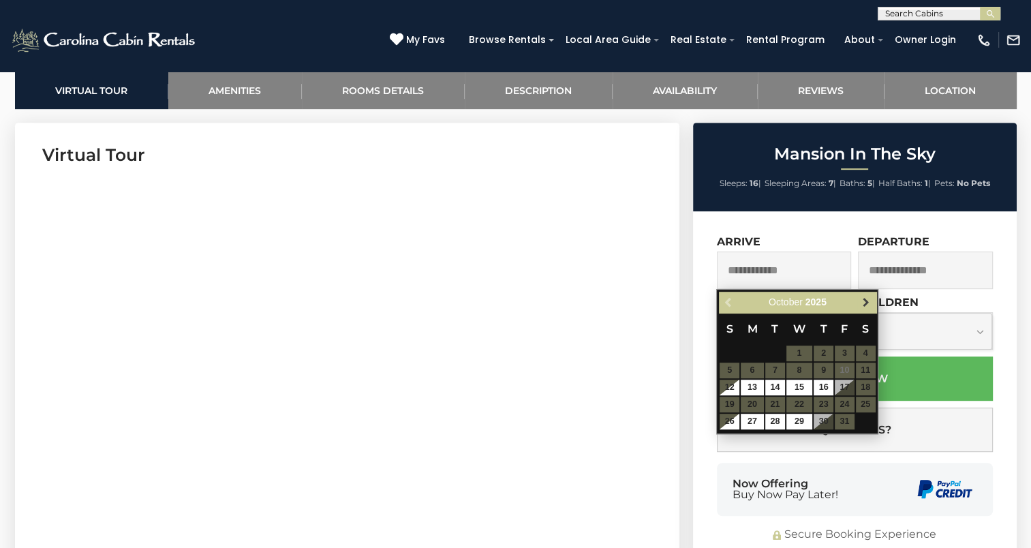
click at [866, 302] on span "Next" at bounding box center [865, 302] width 11 height 11
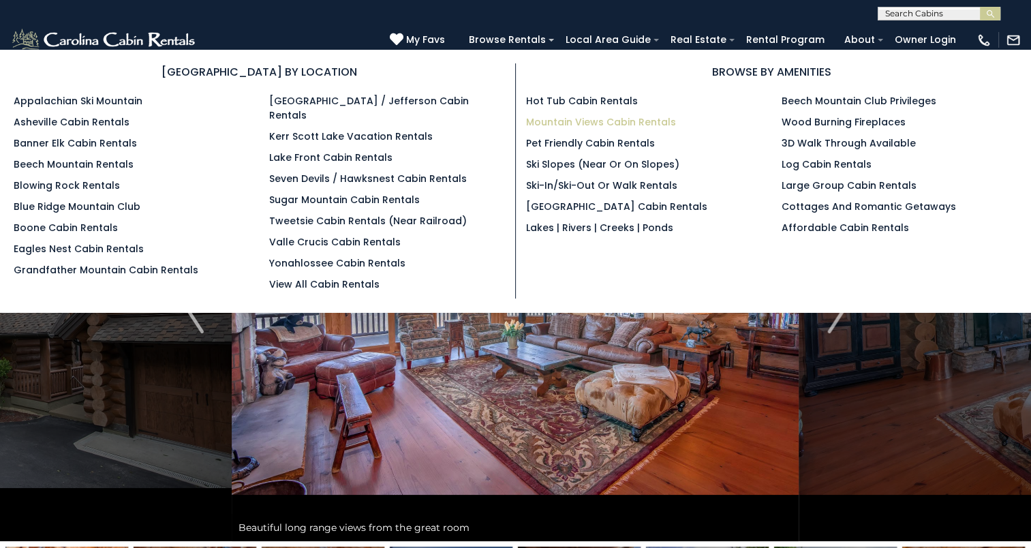
scroll to position [644, 0]
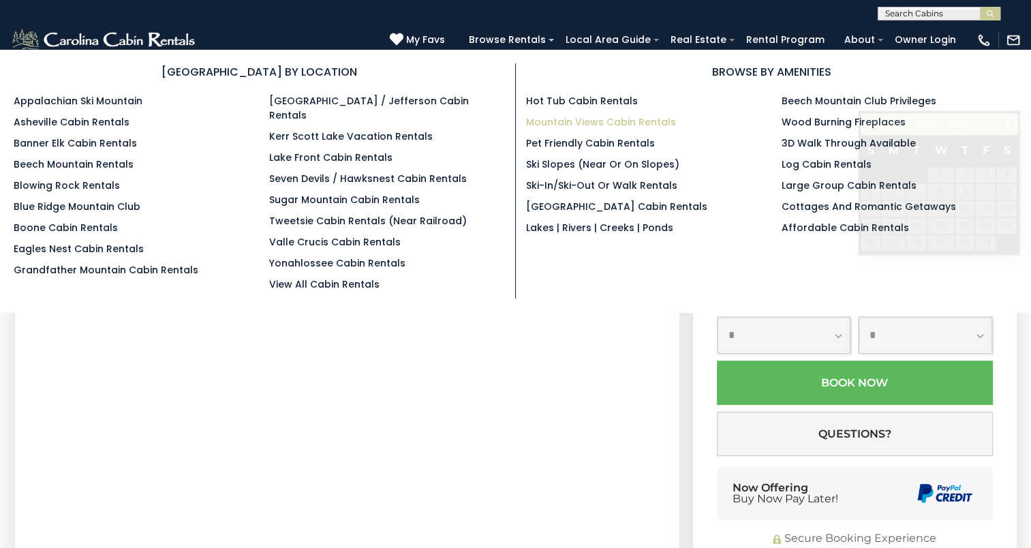
click at [589, 120] on link "Mountain Views Cabin Rentals" at bounding box center [601, 122] width 150 height 14
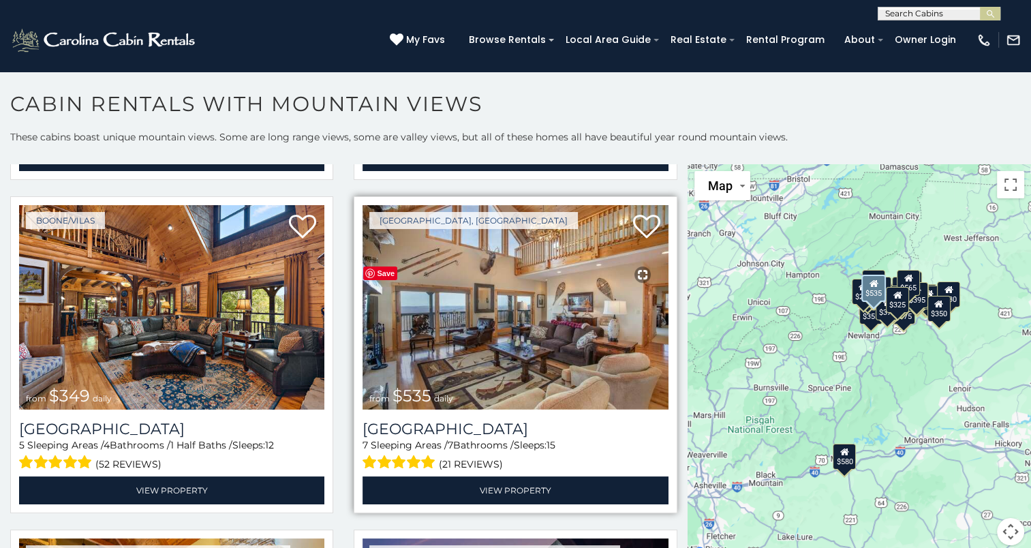
scroll to position [342, 0]
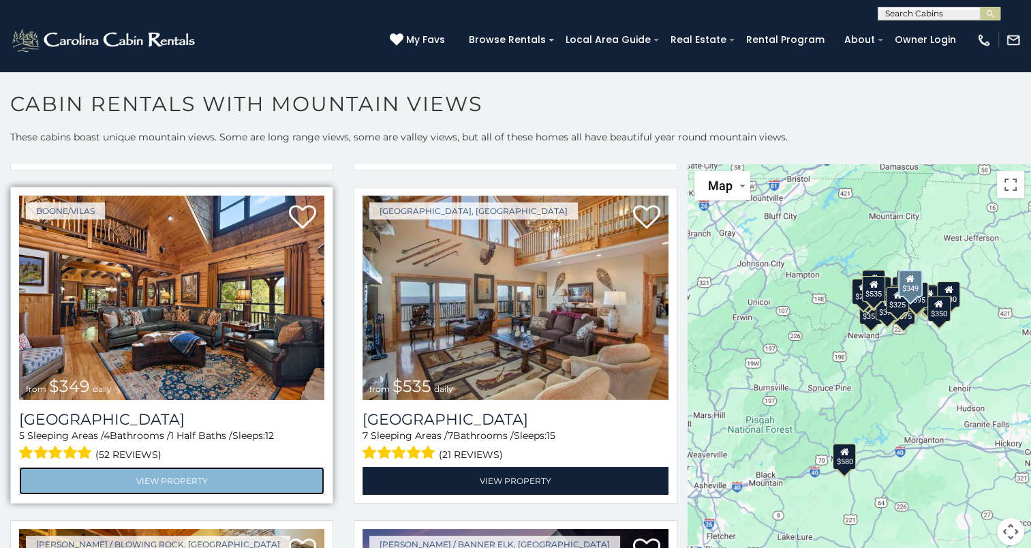
click at [172, 469] on link "View Property" at bounding box center [171, 481] width 305 height 28
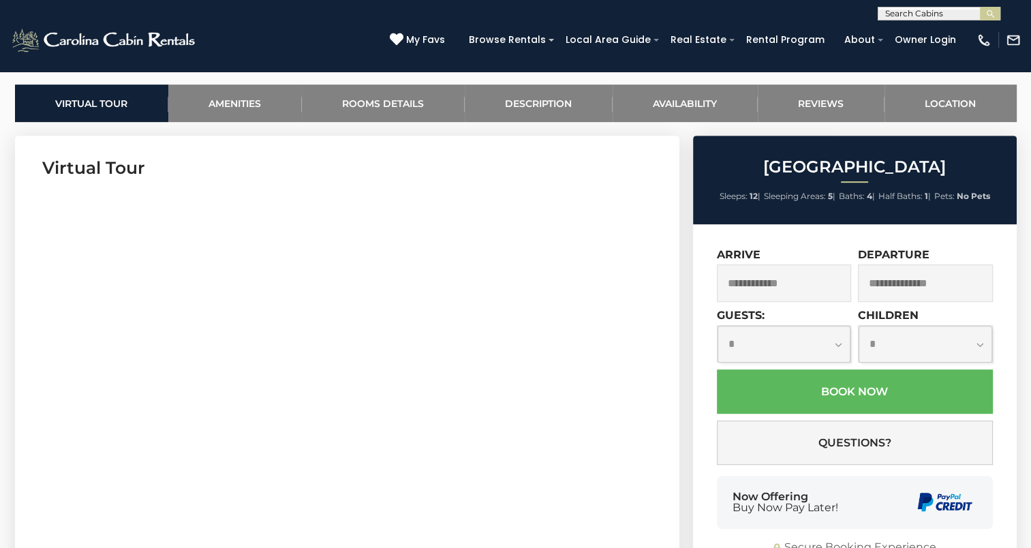
scroll to position [636, 0]
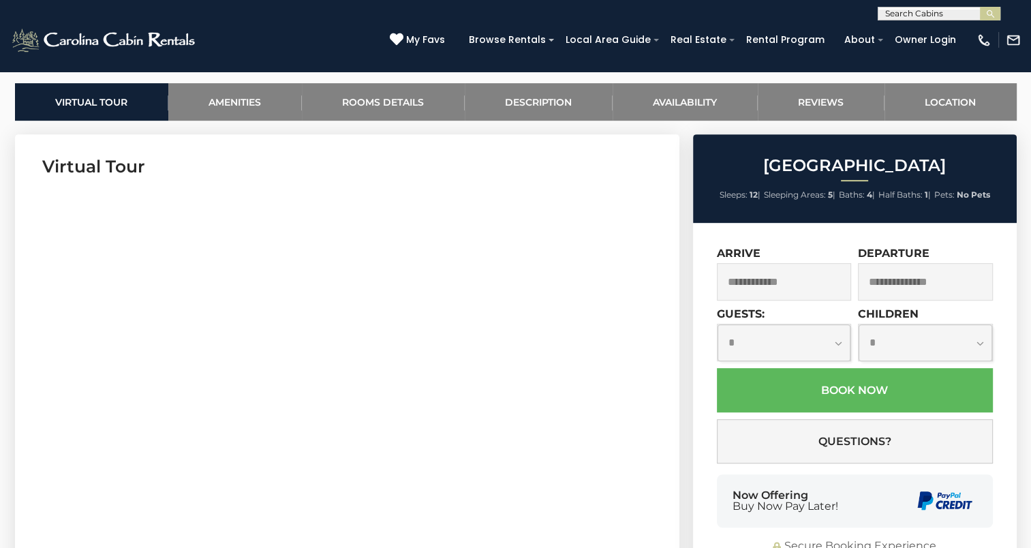
click at [766, 283] on input "text" at bounding box center [784, 281] width 135 height 37
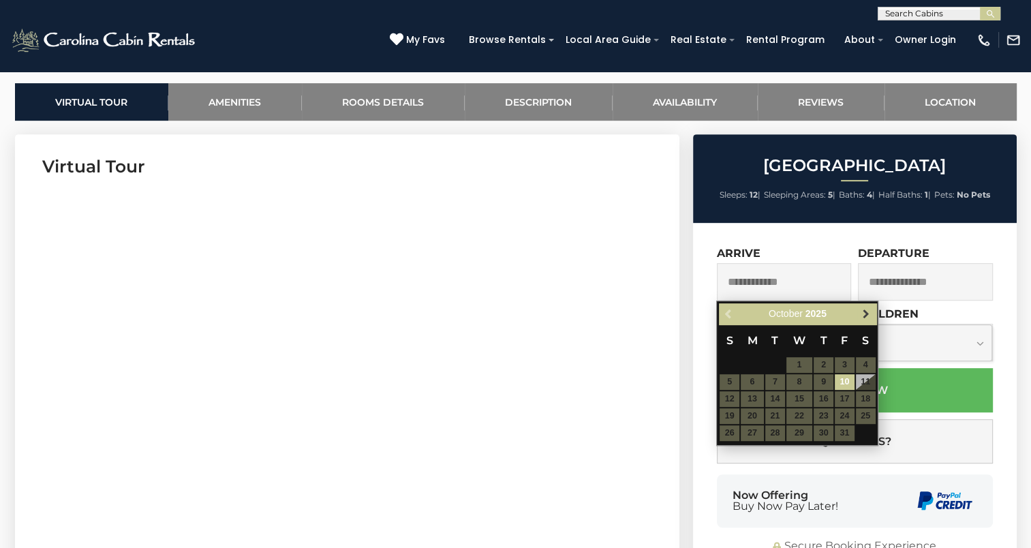
click at [864, 315] on span "Next" at bounding box center [865, 314] width 11 height 11
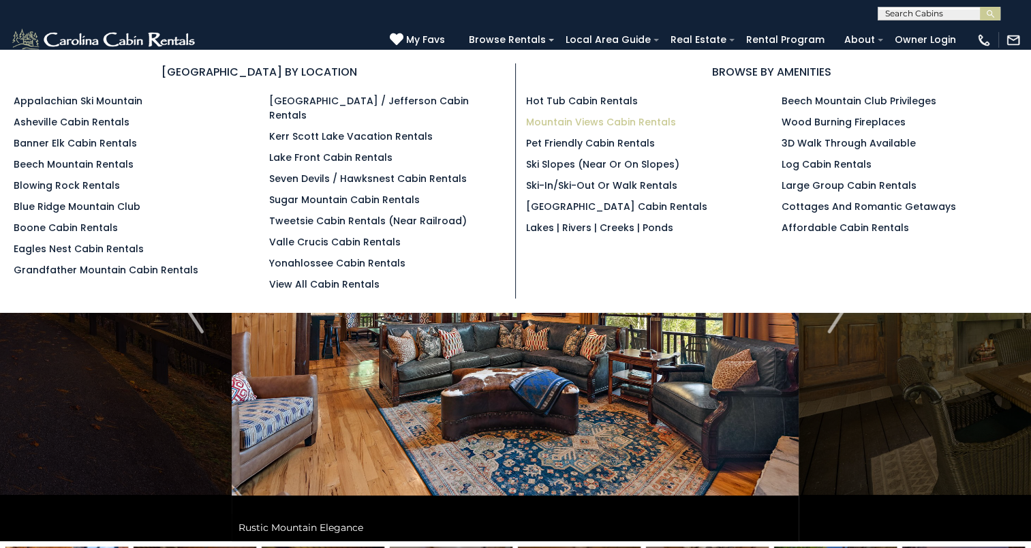
scroll to position [644, 0]
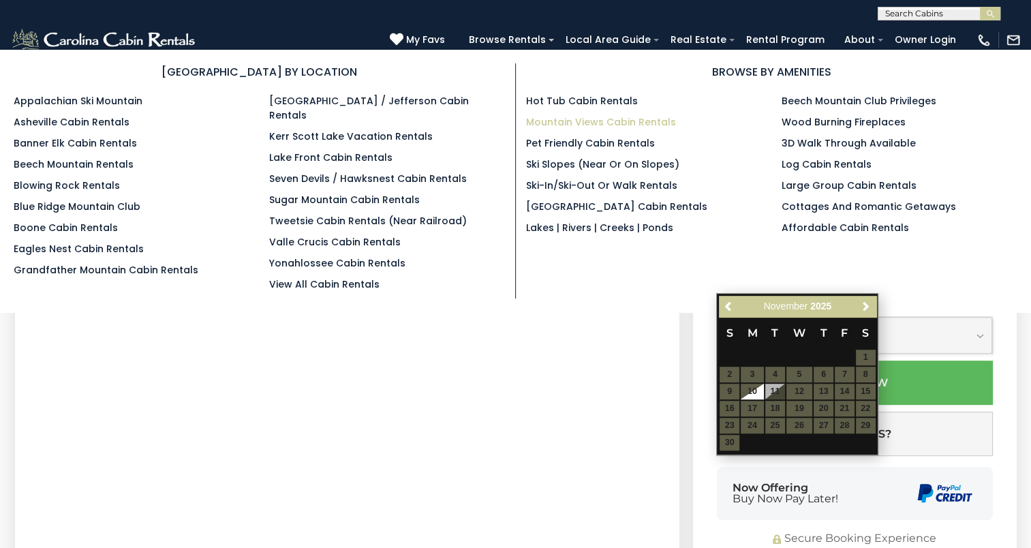
click at [579, 119] on link "Mountain Views Cabin Rentals" at bounding box center [601, 122] width 150 height 14
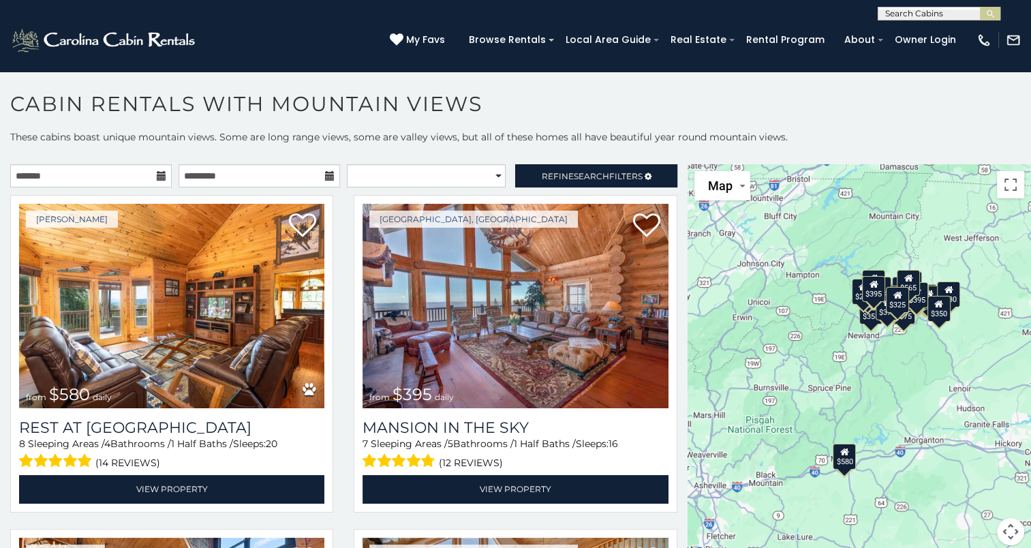
click at [158, 177] on icon at bounding box center [162, 176] width 10 height 10
click at [129, 174] on input "text" at bounding box center [90, 175] width 161 height 23
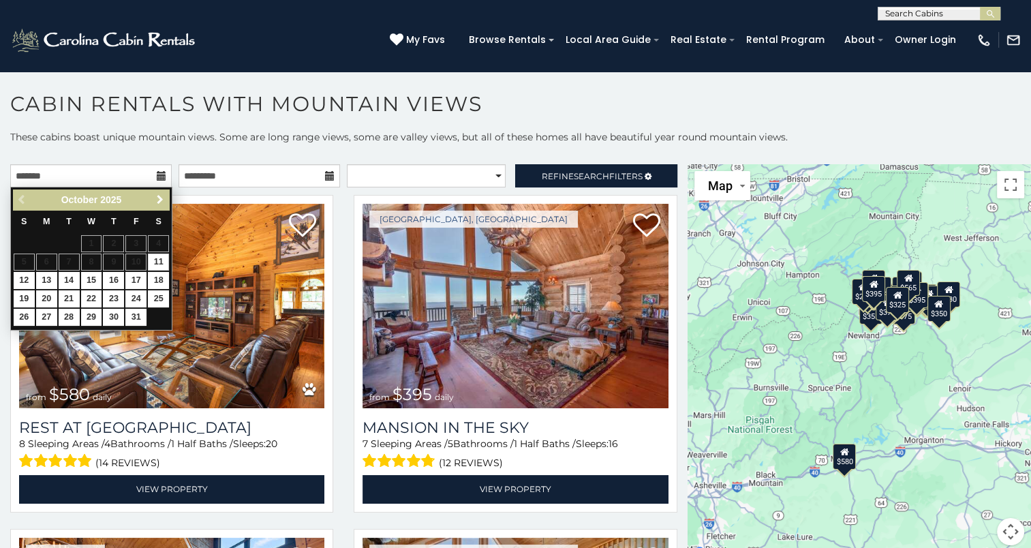
click at [160, 202] on span "Next" at bounding box center [160, 199] width 11 height 11
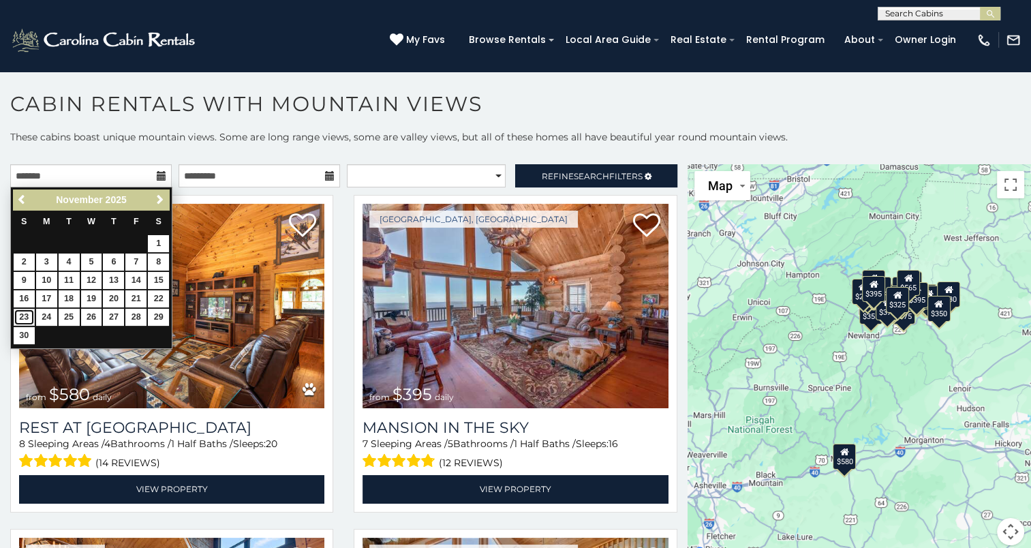
click at [23, 313] on link "23" at bounding box center [24, 317] width 21 height 17
type input "**********"
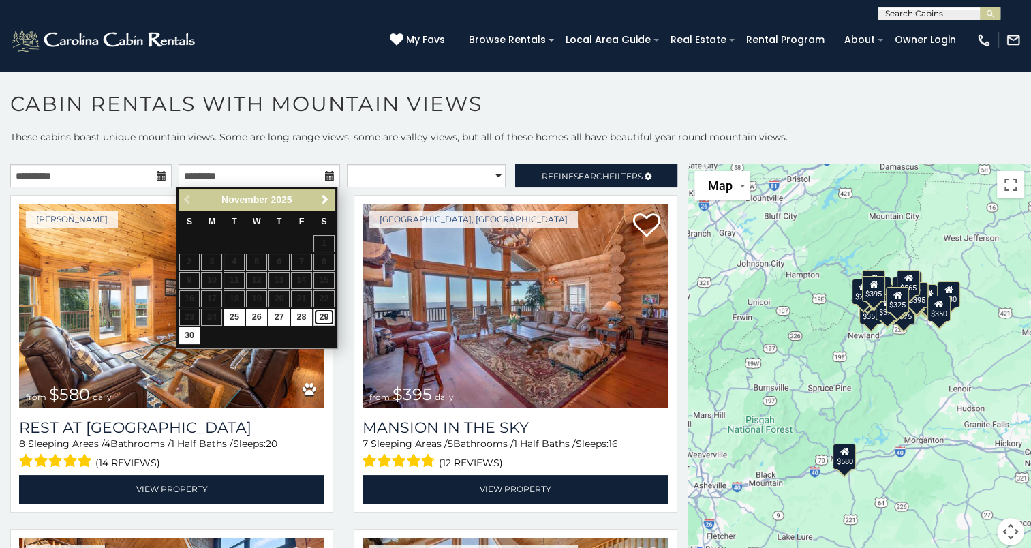
click at [328, 310] on link "29" at bounding box center [323, 317] width 21 height 17
type input "**********"
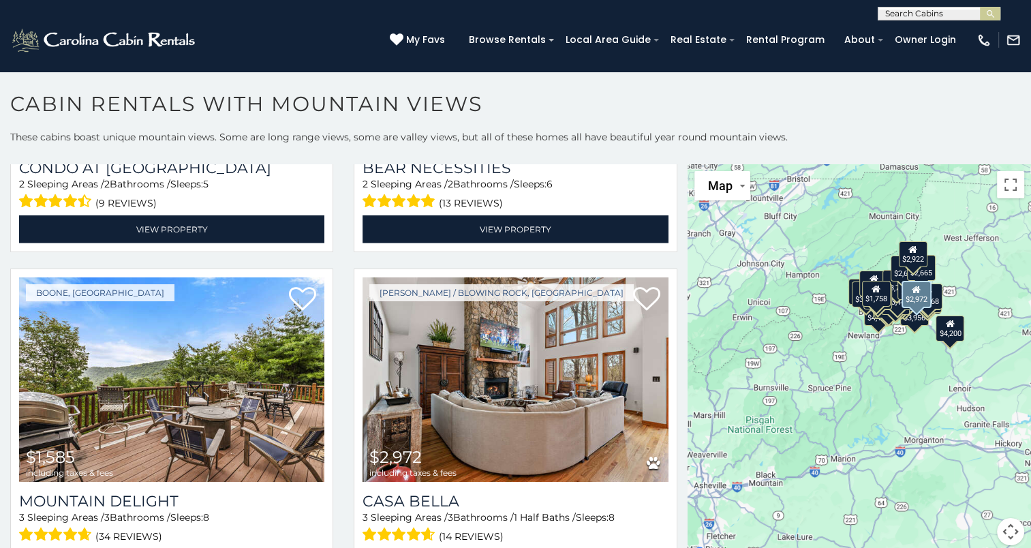
scroll to position [4262, 0]
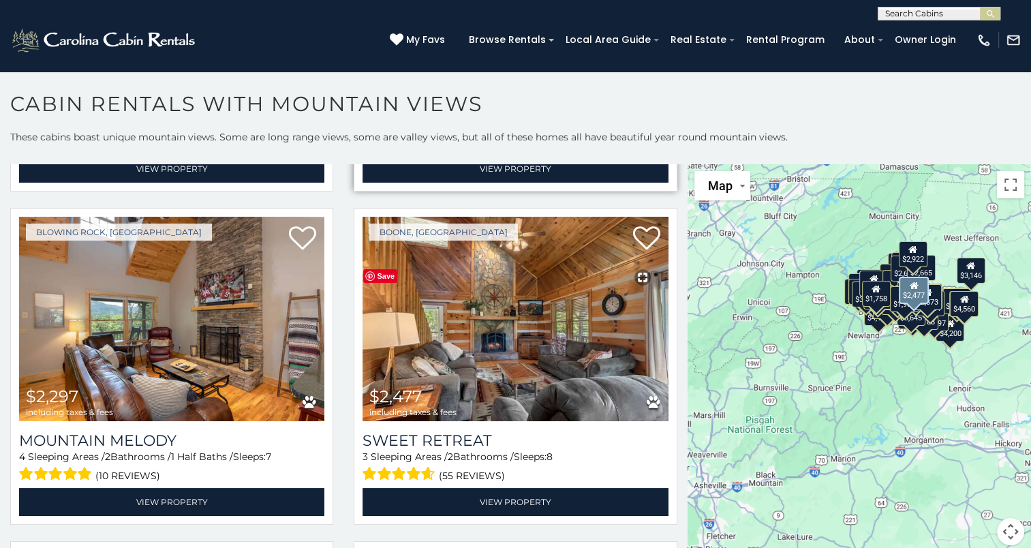
scroll to position [4990, 0]
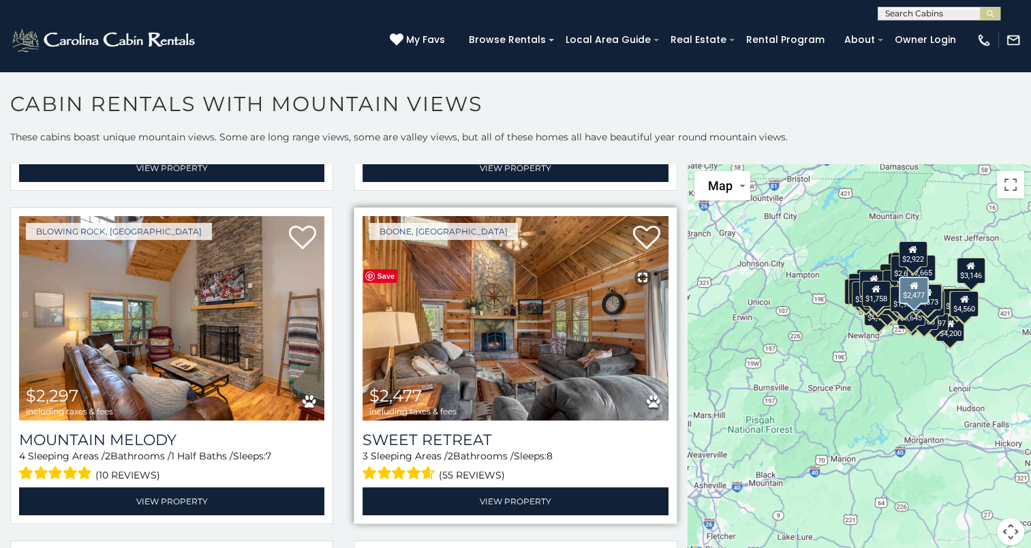
click at [499, 275] on img at bounding box center [514, 318] width 305 height 204
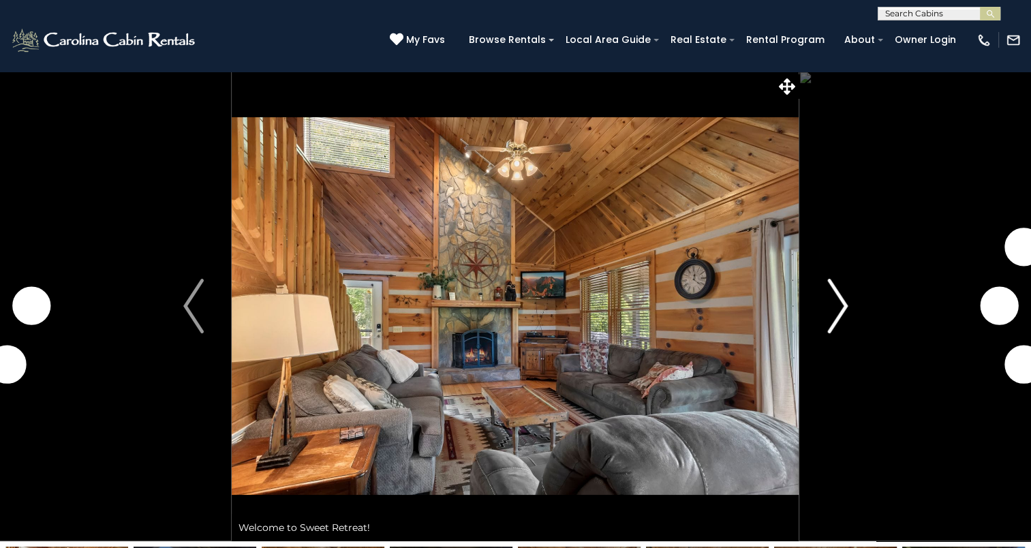
click at [839, 306] on img "Next" at bounding box center [837, 306] width 20 height 55
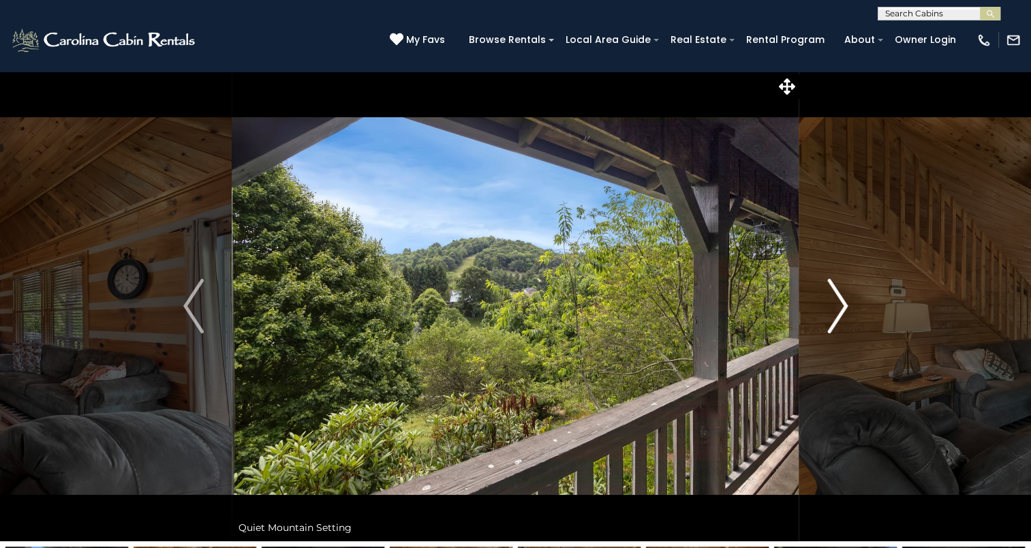
click at [839, 306] on img "Next" at bounding box center [837, 306] width 20 height 55
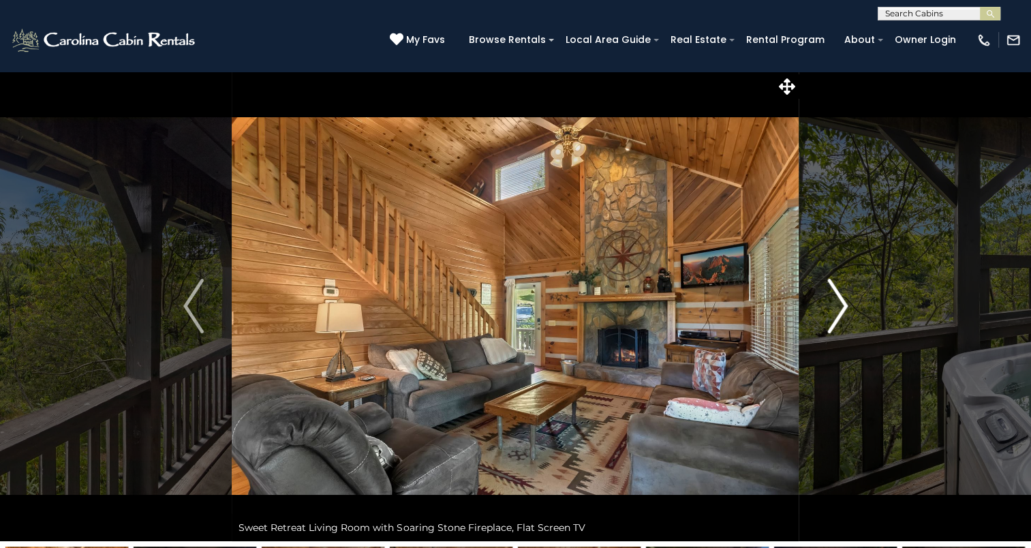
click at [839, 306] on img "Next" at bounding box center [837, 306] width 20 height 55
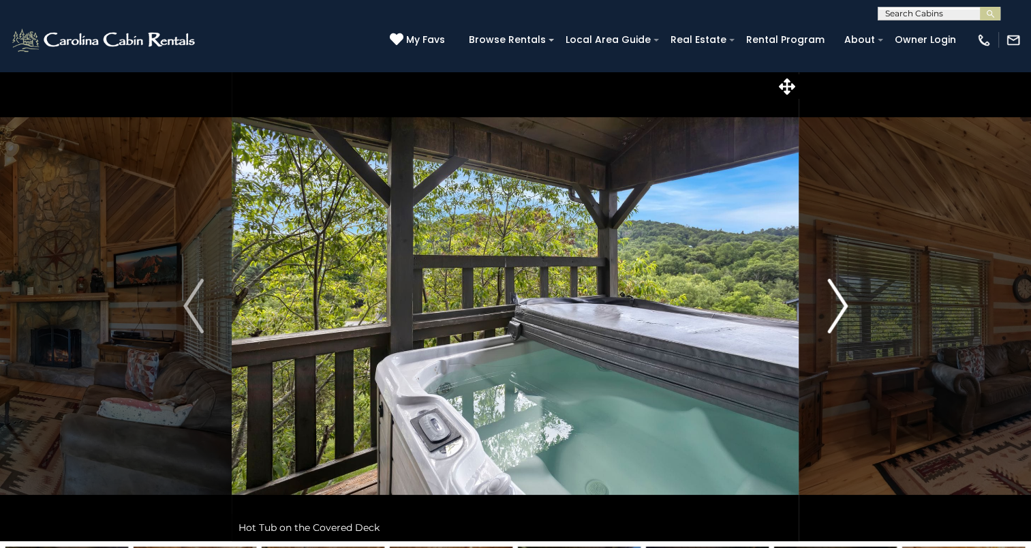
click at [839, 306] on img "Next" at bounding box center [837, 306] width 20 height 55
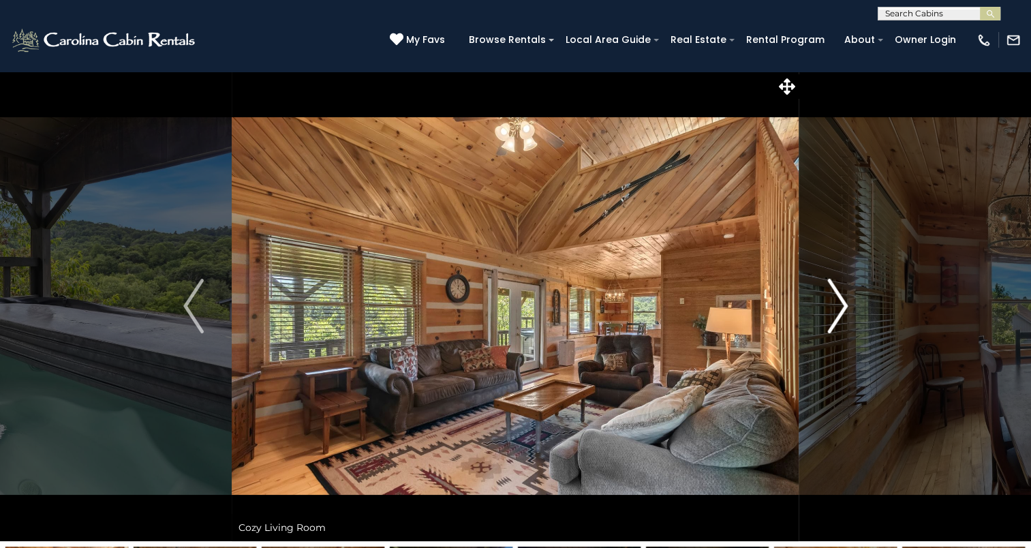
click at [839, 306] on img "Next" at bounding box center [837, 306] width 20 height 55
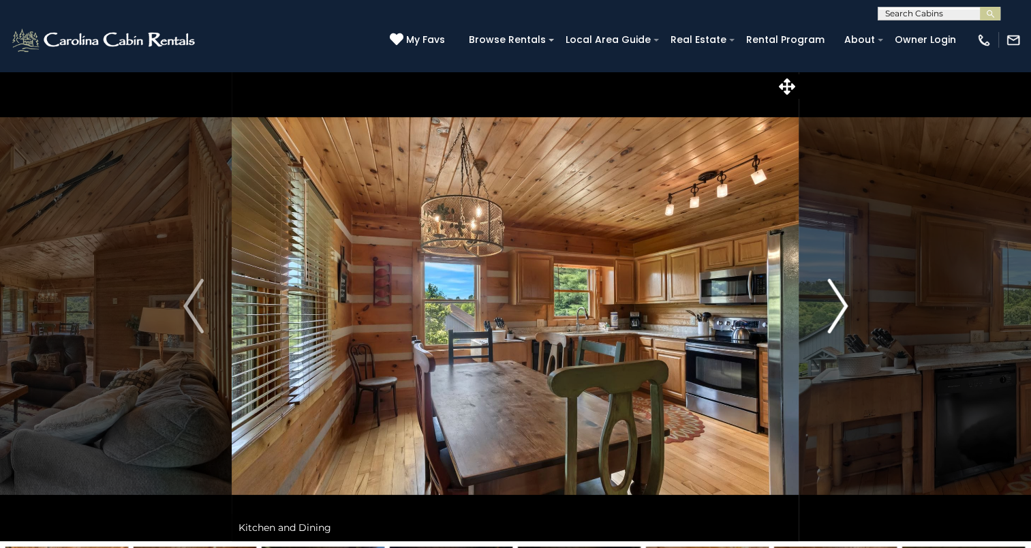
click at [839, 306] on img "Next" at bounding box center [837, 306] width 20 height 55
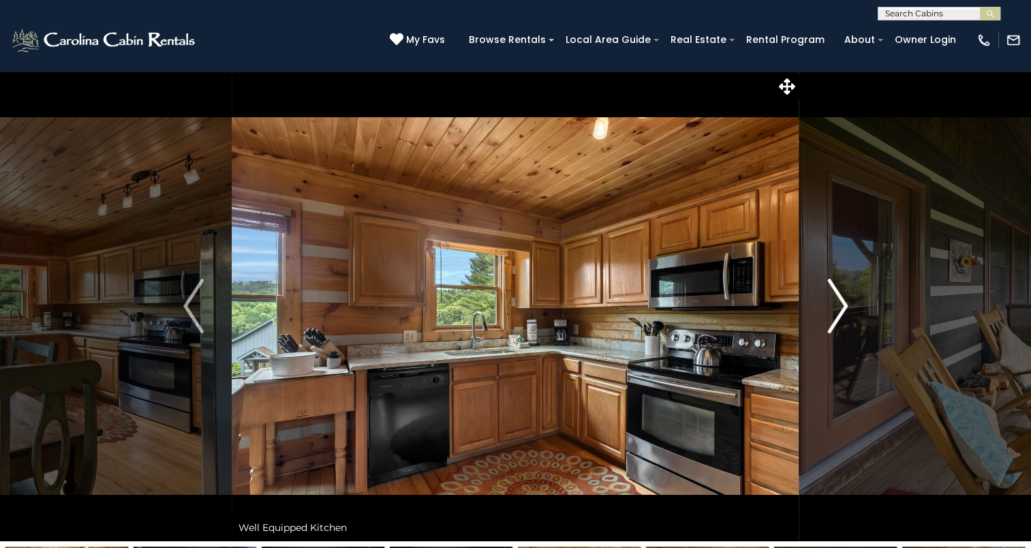
click at [839, 306] on img "Next" at bounding box center [837, 306] width 20 height 55
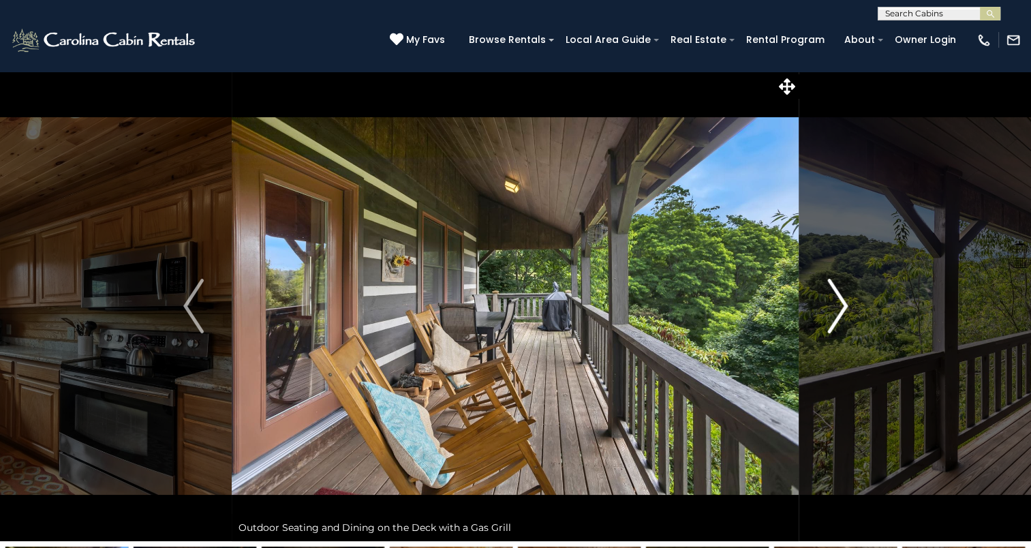
click at [839, 306] on img "Next" at bounding box center [837, 306] width 20 height 55
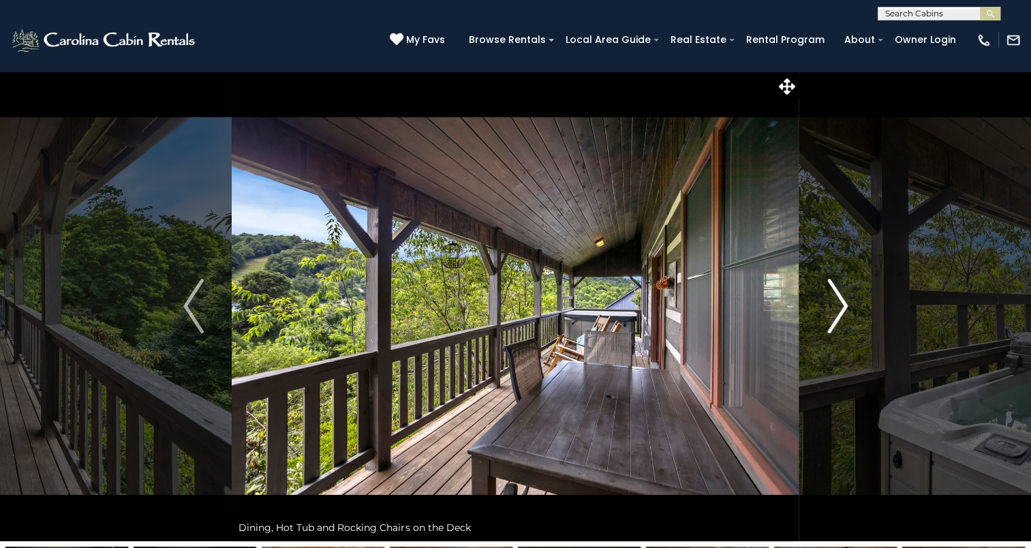
click at [839, 306] on img "Next" at bounding box center [837, 306] width 20 height 55
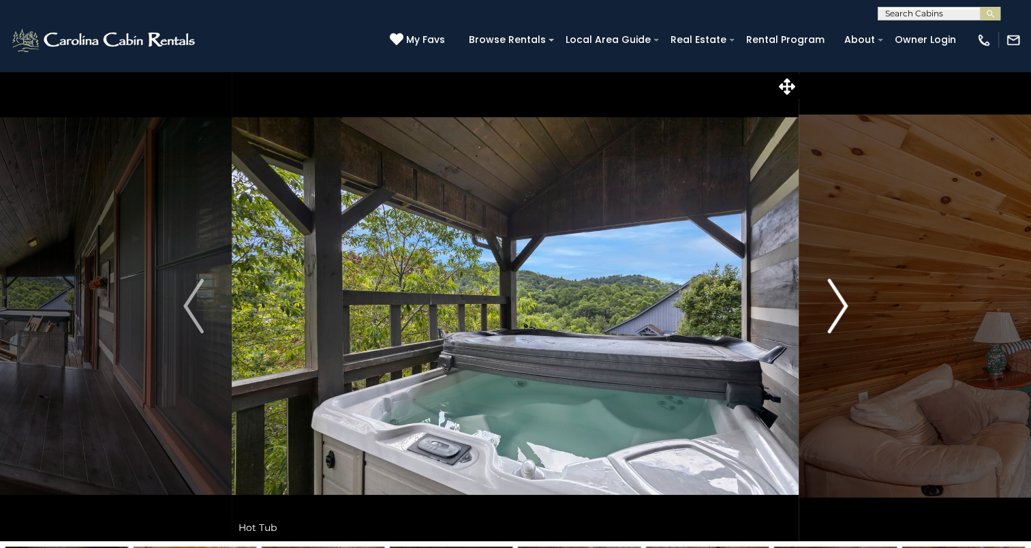
click at [839, 306] on img "Next" at bounding box center [837, 306] width 20 height 55
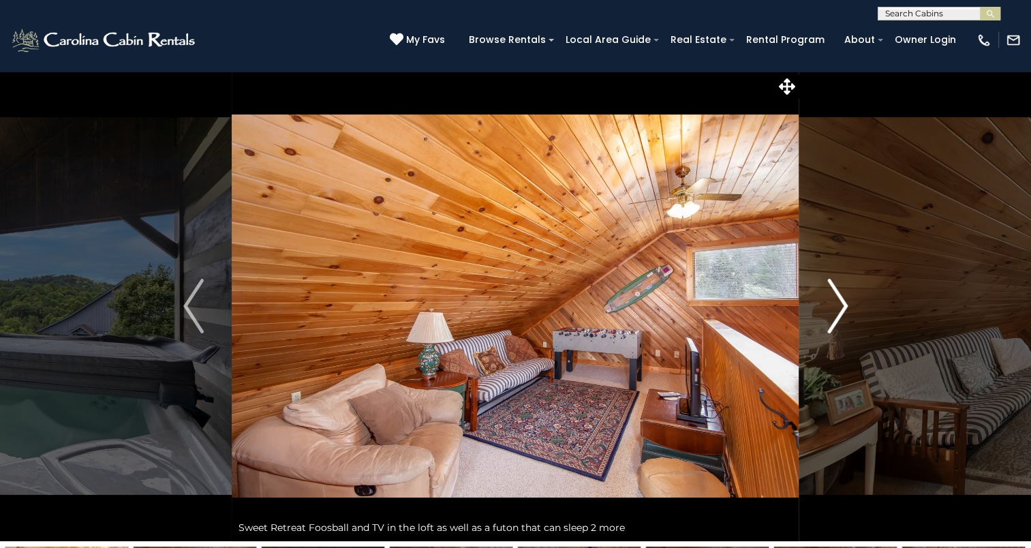
click at [839, 306] on img "Next" at bounding box center [837, 306] width 20 height 55
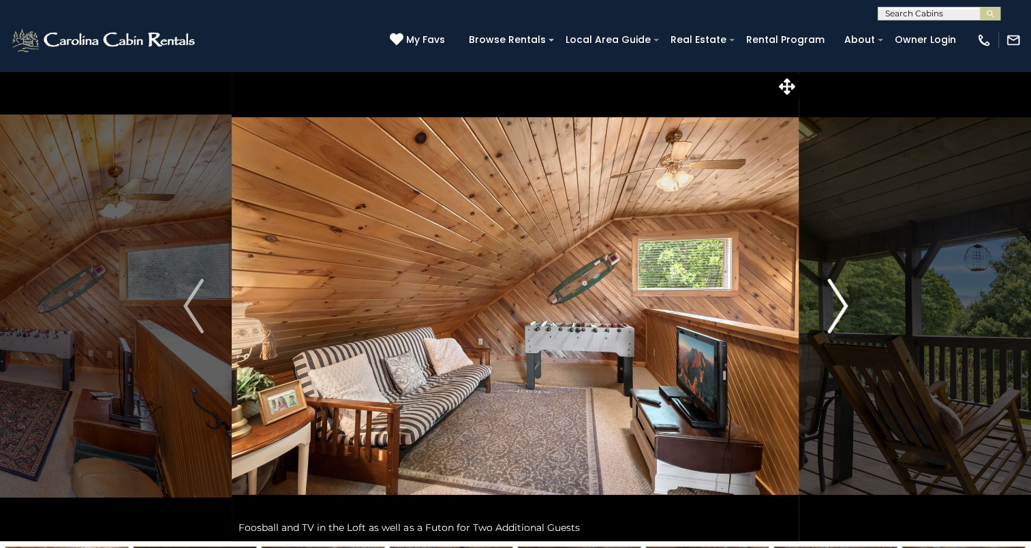
click at [839, 306] on img "Next" at bounding box center [837, 306] width 20 height 55
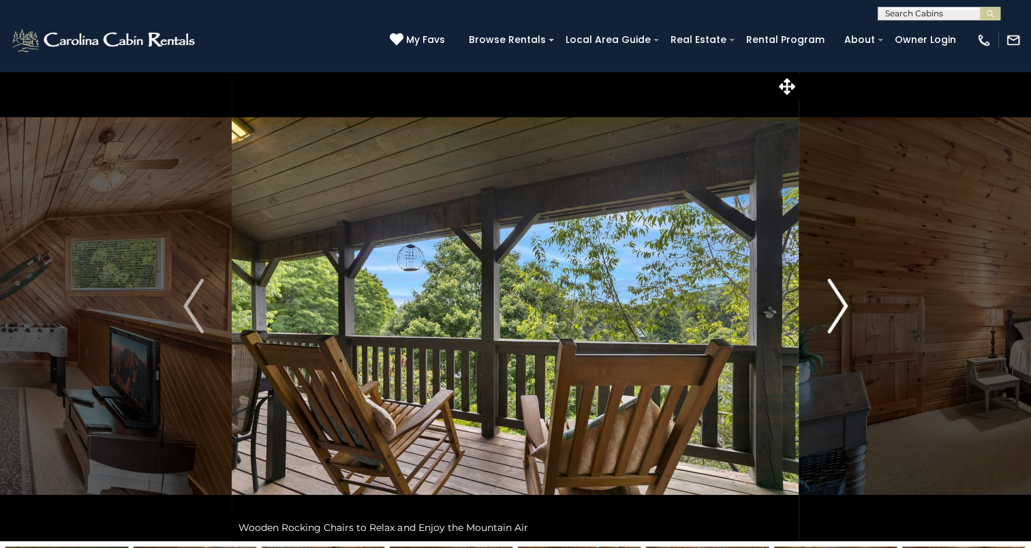
click at [839, 306] on img "Next" at bounding box center [837, 306] width 20 height 55
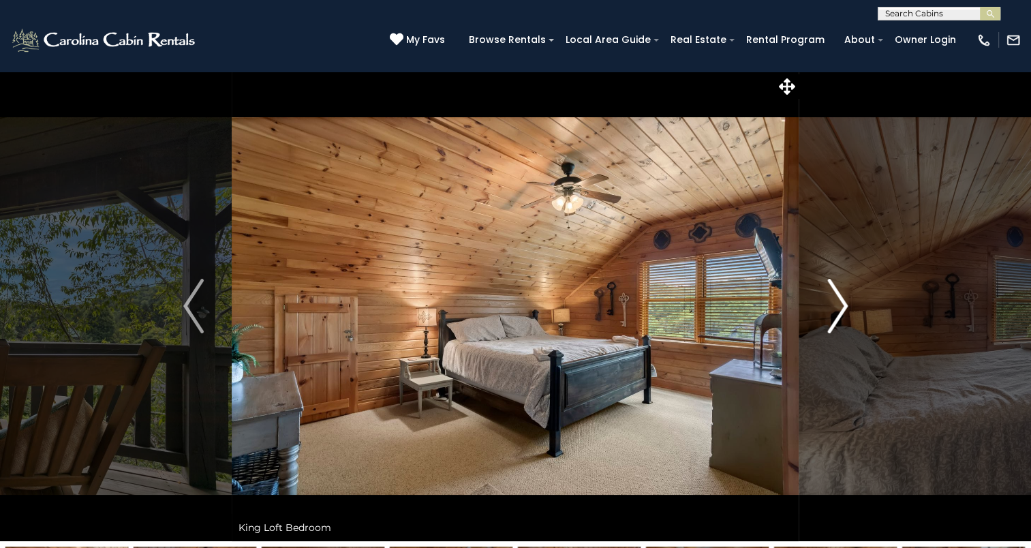
click at [839, 306] on img "Next" at bounding box center [837, 306] width 20 height 55
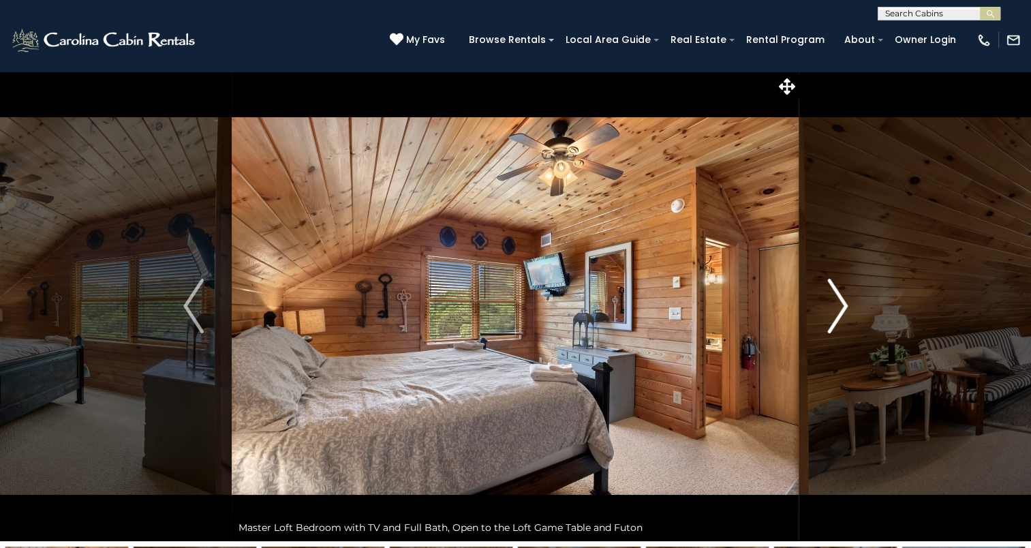
click at [839, 306] on img "Next" at bounding box center [837, 306] width 20 height 55
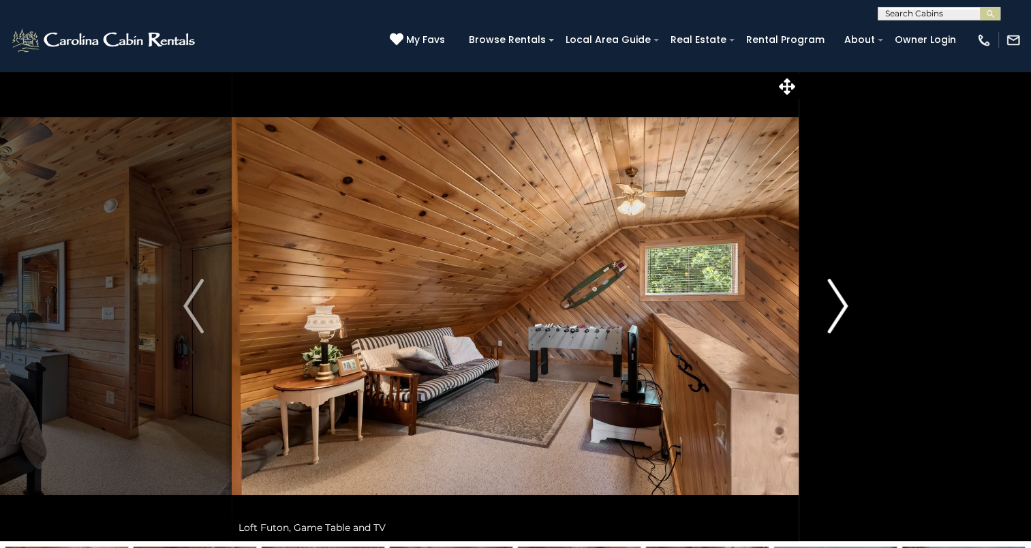
click at [839, 306] on img "Next" at bounding box center [837, 306] width 20 height 55
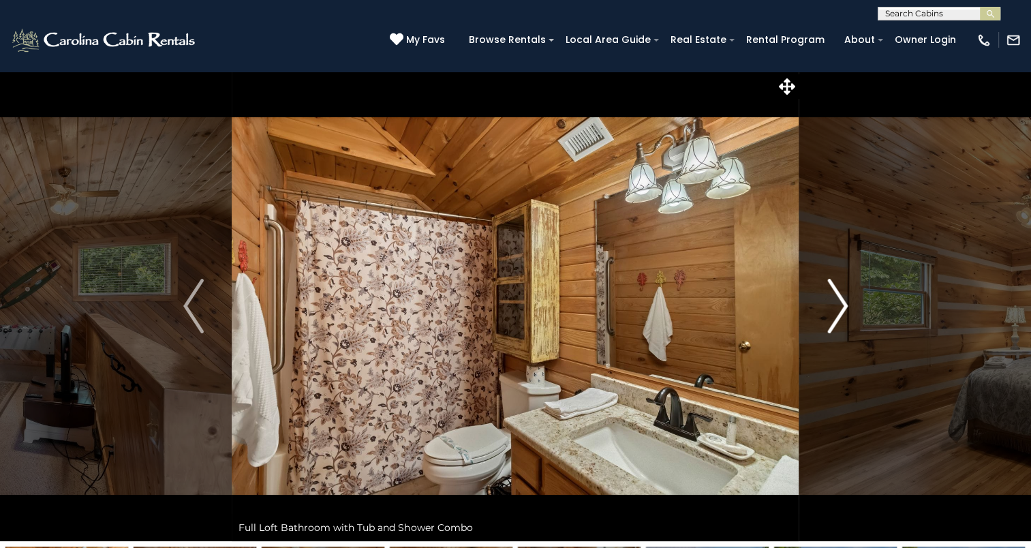
click at [839, 306] on img "Next" at bounding box center [837, 306] width 20 height 55
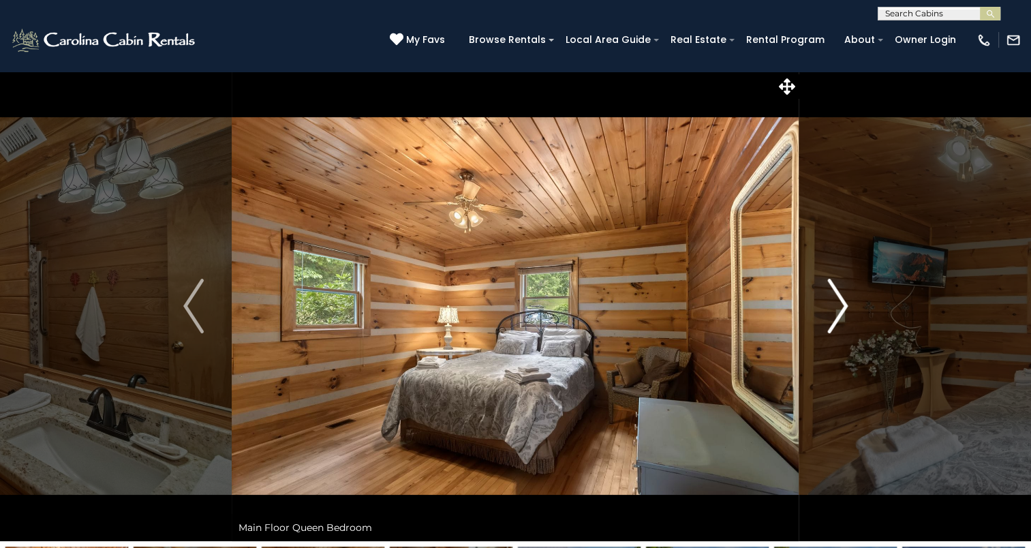
click at [839, 306] on img "Next" at bounding box center [837, 306] width 20 height 55
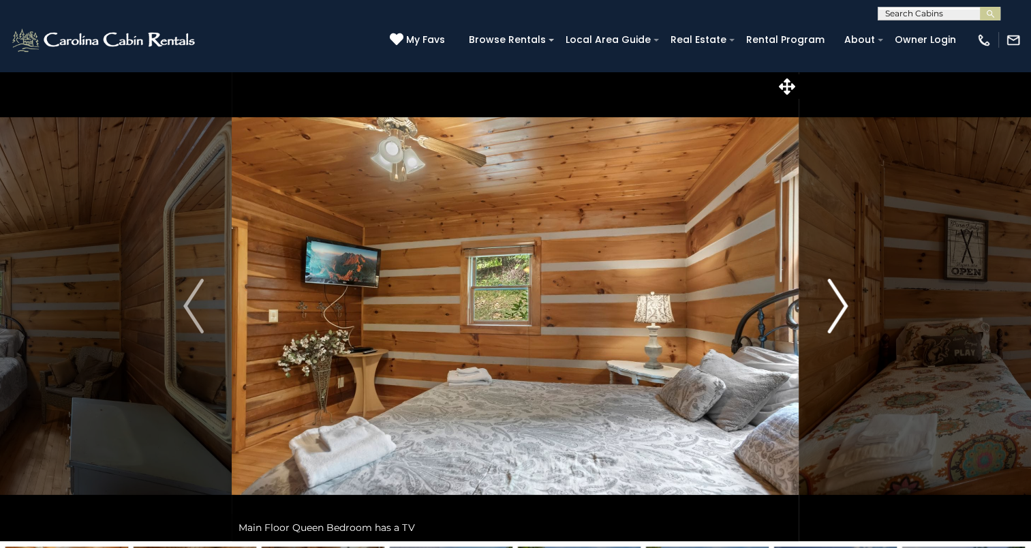
click at [839, 306] on img "Next" at bounding box center [837, 306] width 20 height 55
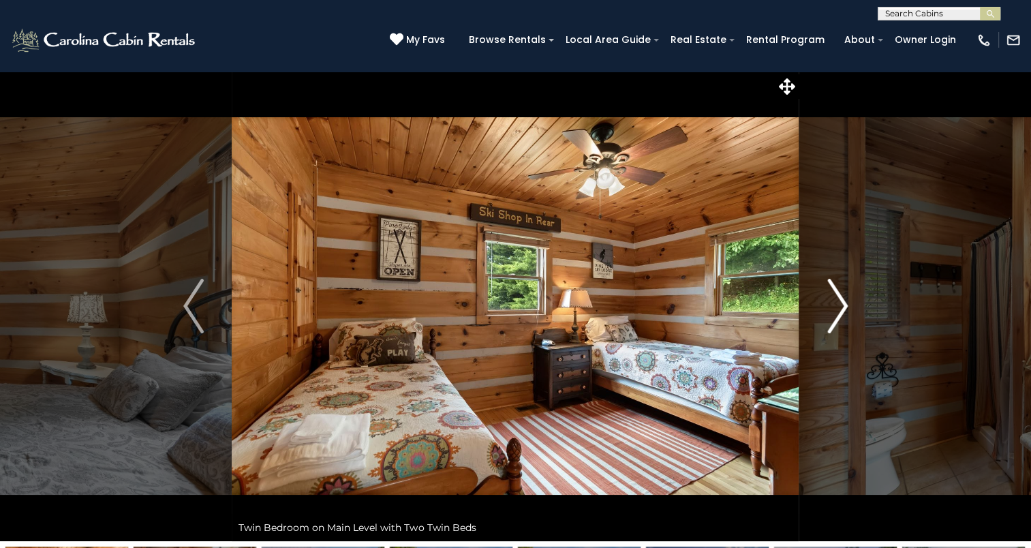
click at [839, 306] on img "Next" at bounding box center [837, 306] width 20 height 55
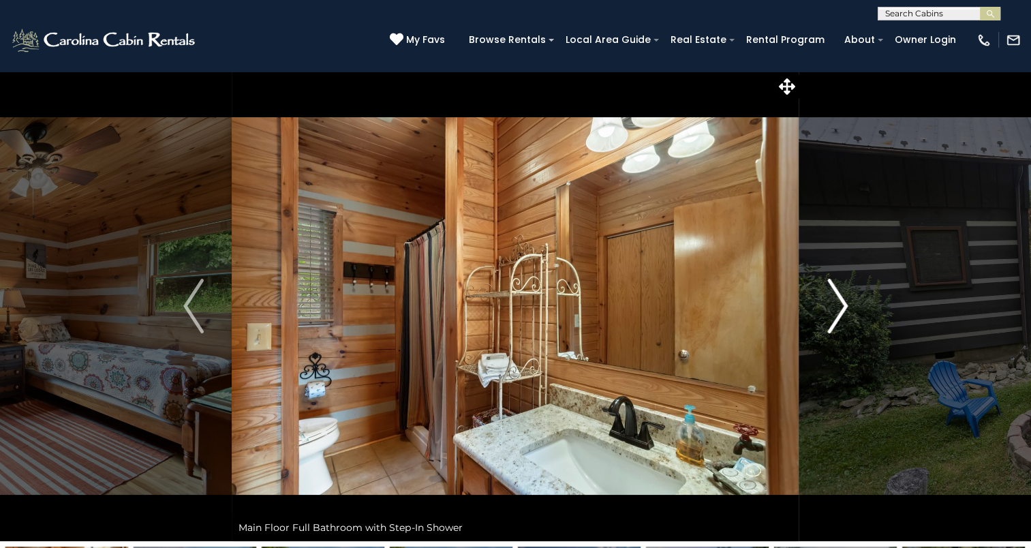
click at [839, 306] on img "Next" at bounding box center [837, 306] width 20 height 55
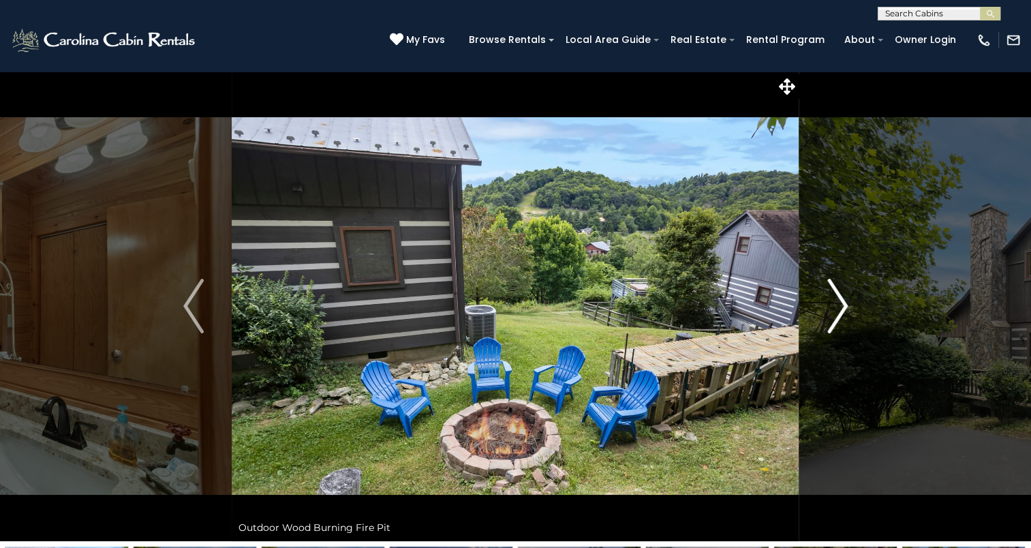
click at [839, 306] on img "Next" at bounding box center [837, 306] width 20 height 55
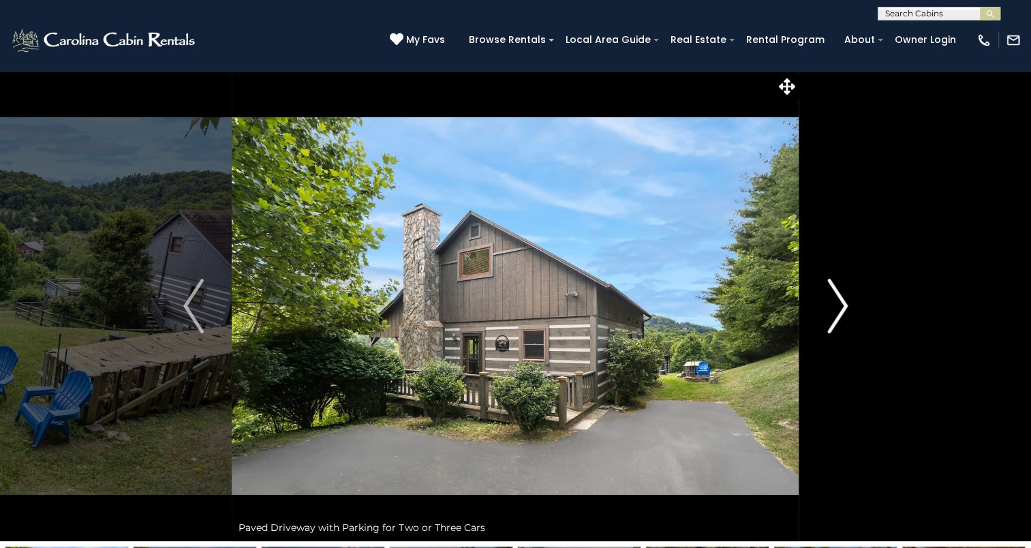
click at [839, 306] on img "Next" at bounding box center [837, 306] width 20 height 55
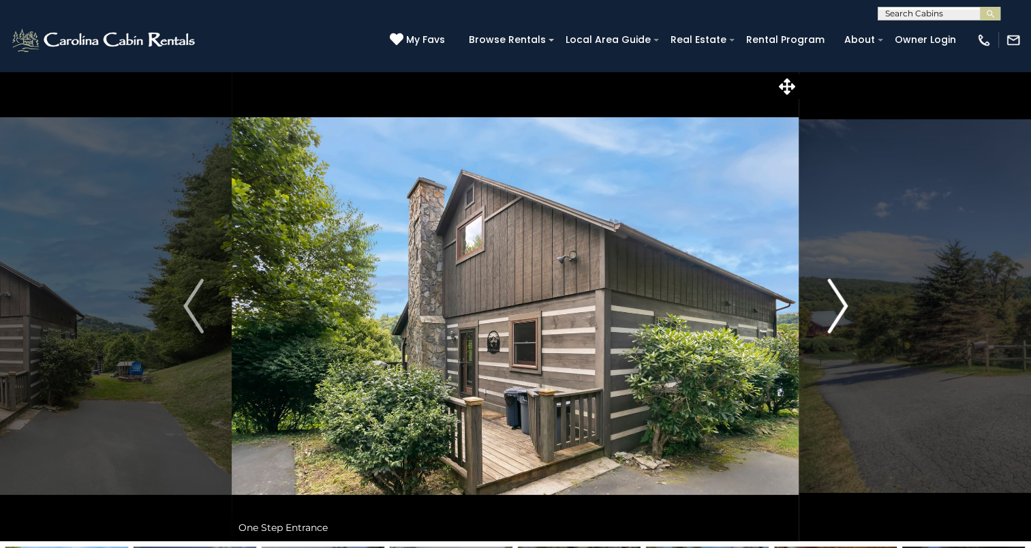
click at [839, 306] on img "Next" at bounding box center [837, 306] width 20 height 55
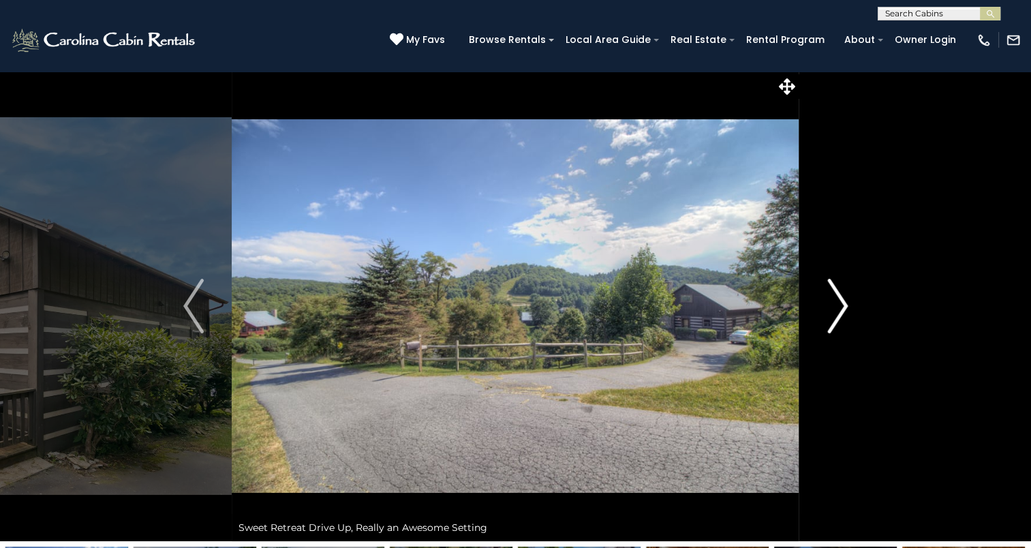
click at [839, 306] on img "Next" at bounding box center [837, 306] width 20 height 55
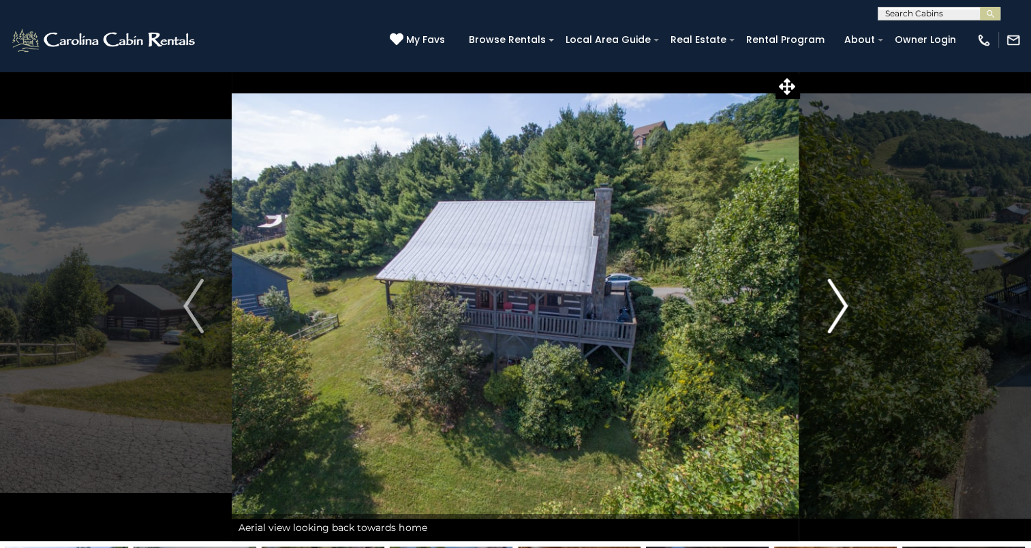
click at [839, 306] on img "Next" at bounding box center [837, 306] width 20 height 55
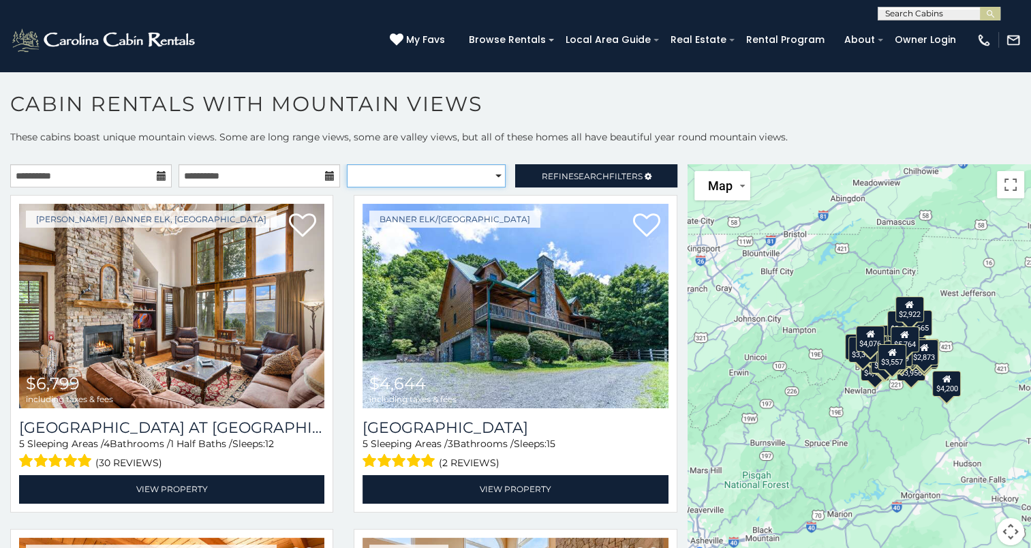
click at [489, 176] on select "**********" at bounding box center [426, 175] width 159 height 23
select select "*********"
click at [347, 164] on select "**********" at bounding box center [426, 175] width 159 height 23
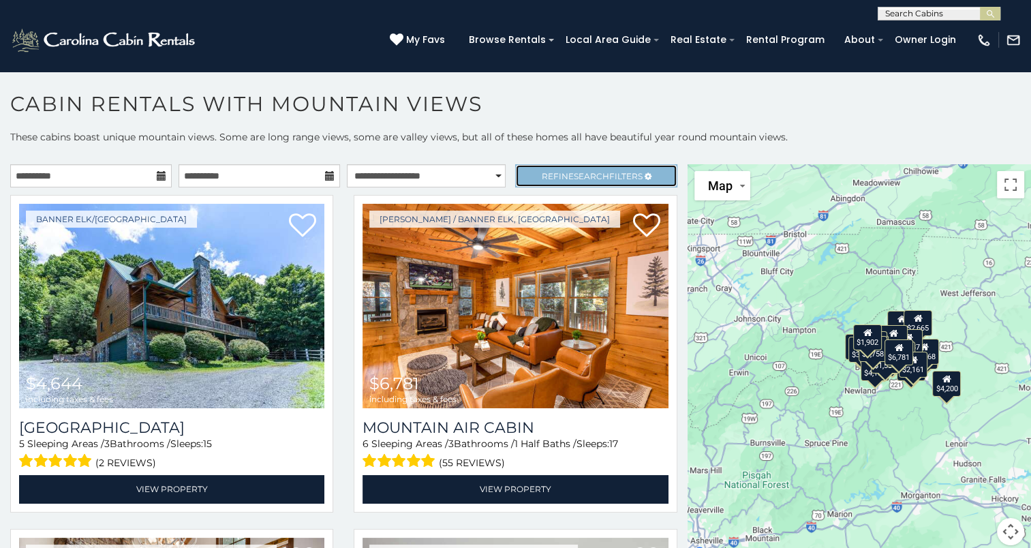
click at [615, 177] on span "Refine Search Filters" at bounding box center [592, 176] width 101 height 10
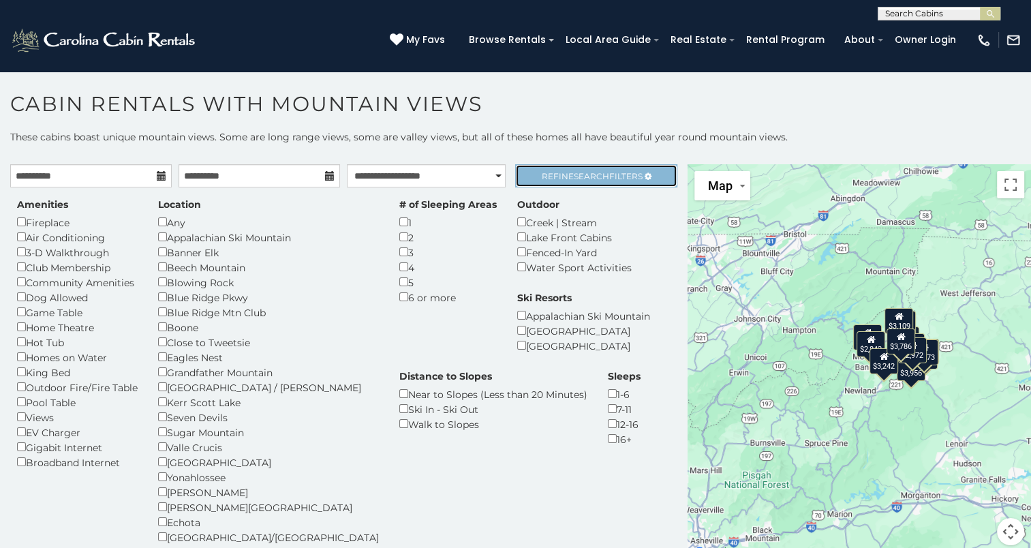
click at [575, 175] on span "Search" at bounding box center [591, 176] width 35 height 10
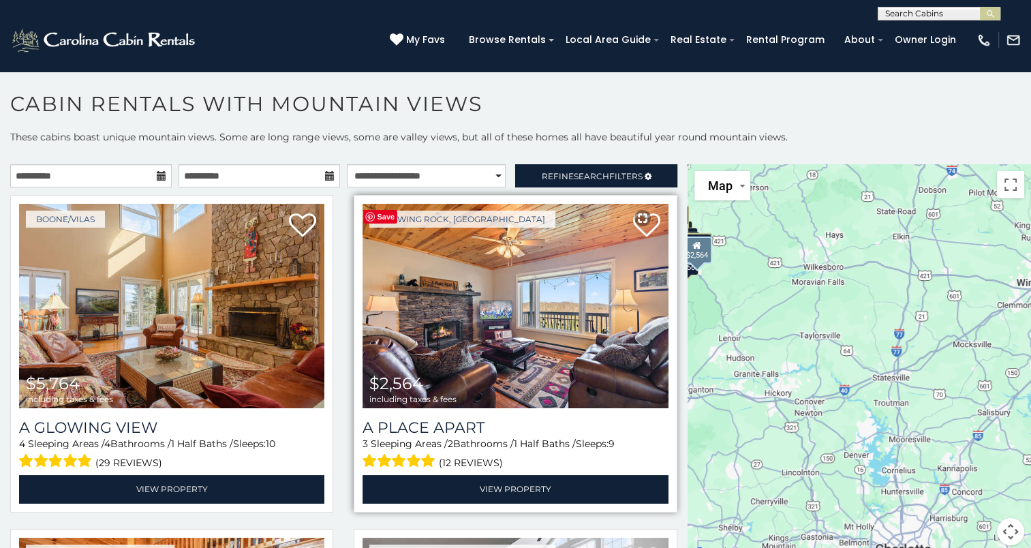
drag, startPoint x: 824, startPoint y: 427, endPoint x: 596, endPoint y: 322, distance: 251.5
click at [596, 164] on main "**********" at bounding box center [515, 164] width 1031 height 0
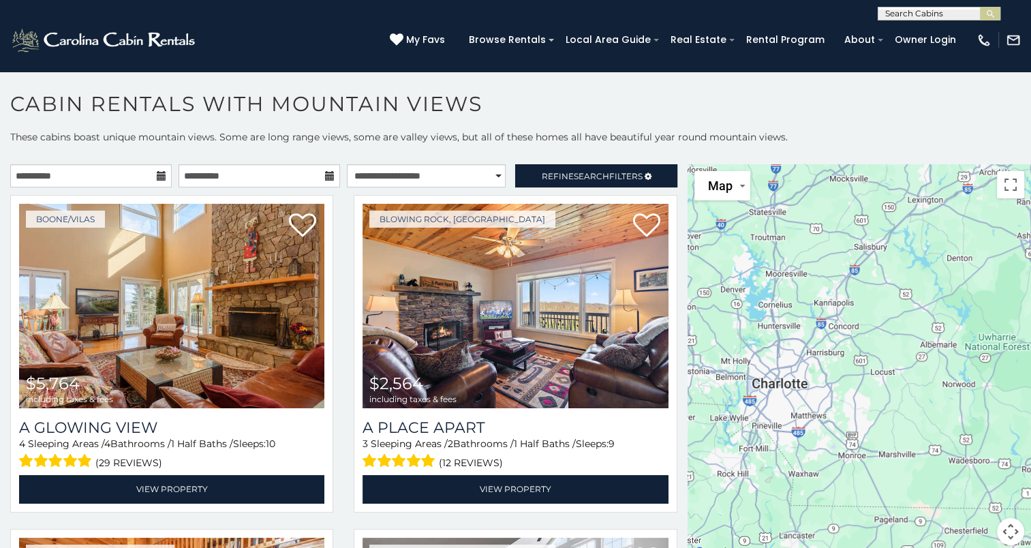
drag, startPoint x: 868, startPoint y: 454, endPoint x: 744, endPoint y: 287, distance: 207.9
click at [744, 287] on div "$5,764 $2,564 $2,616 $2,768 $3,956 $1,902 $2,477 $2,873 $2,972 $3,109 $2,842 $3…" at bounding box center [858, 362] width 343 height 397
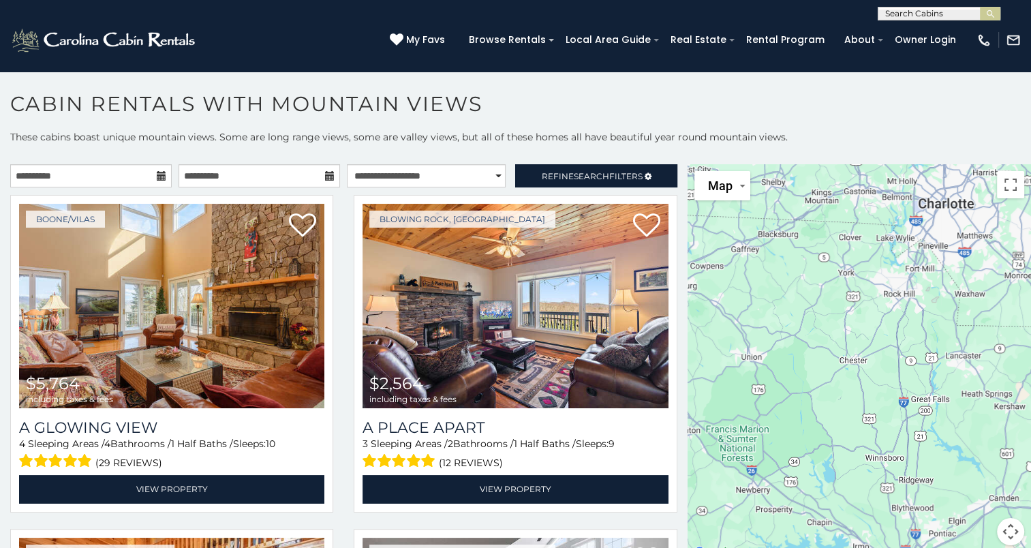
drag, startPoint x: 765, startPoint y: 488, endPoint x: 943, endPoint y: 280, distance: 274.0
click at [943, 280] on div "$5,764 $2,564 $2,616 $2,768 $3,956 $1,902 $2,477 $2,873 $2,972 $3,109 $2,842 $3…" at bounding box center [858, 362] width 343 height 397
